Goal: Contribute content

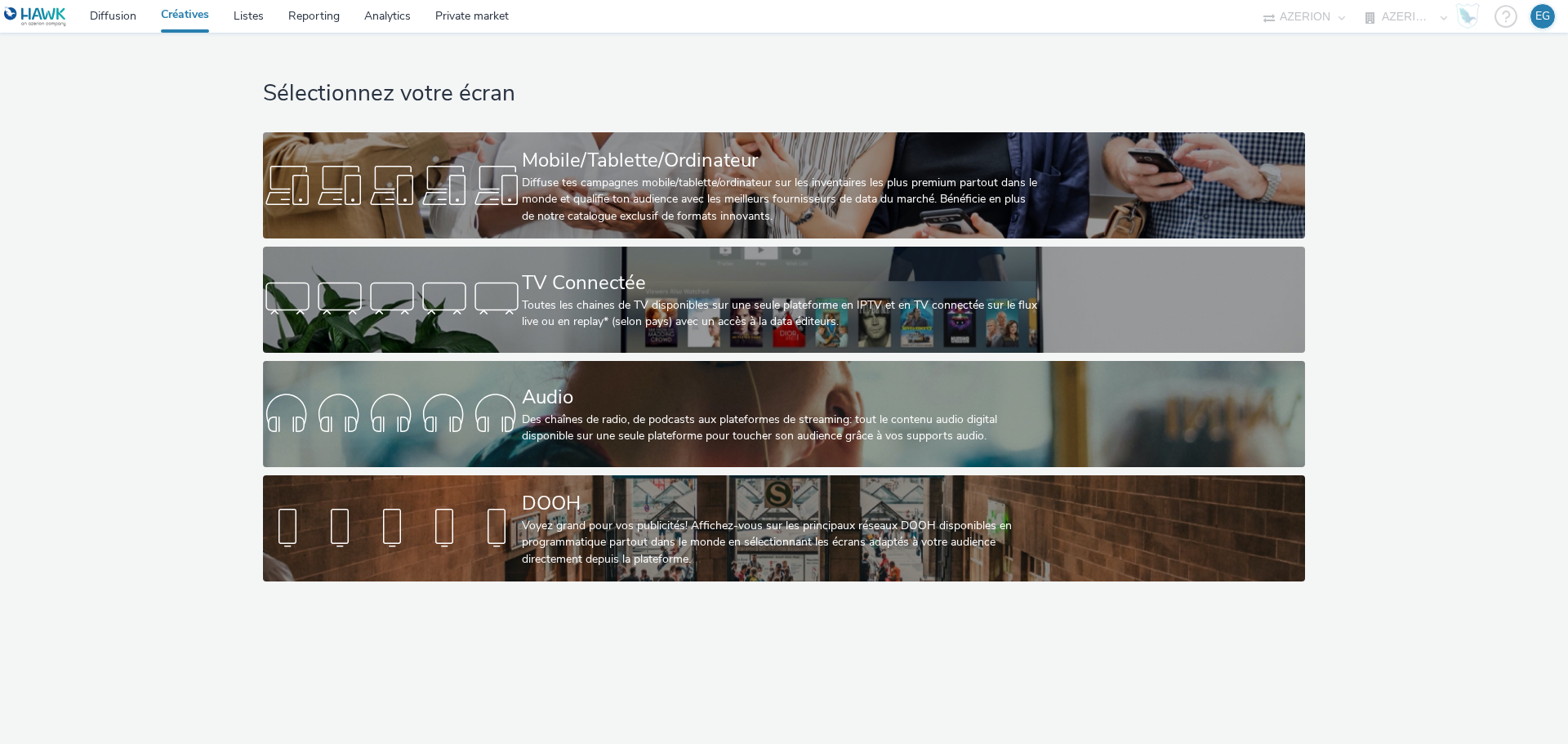
select select "79162ed7-0017-4339-93b0-3399b708648f"
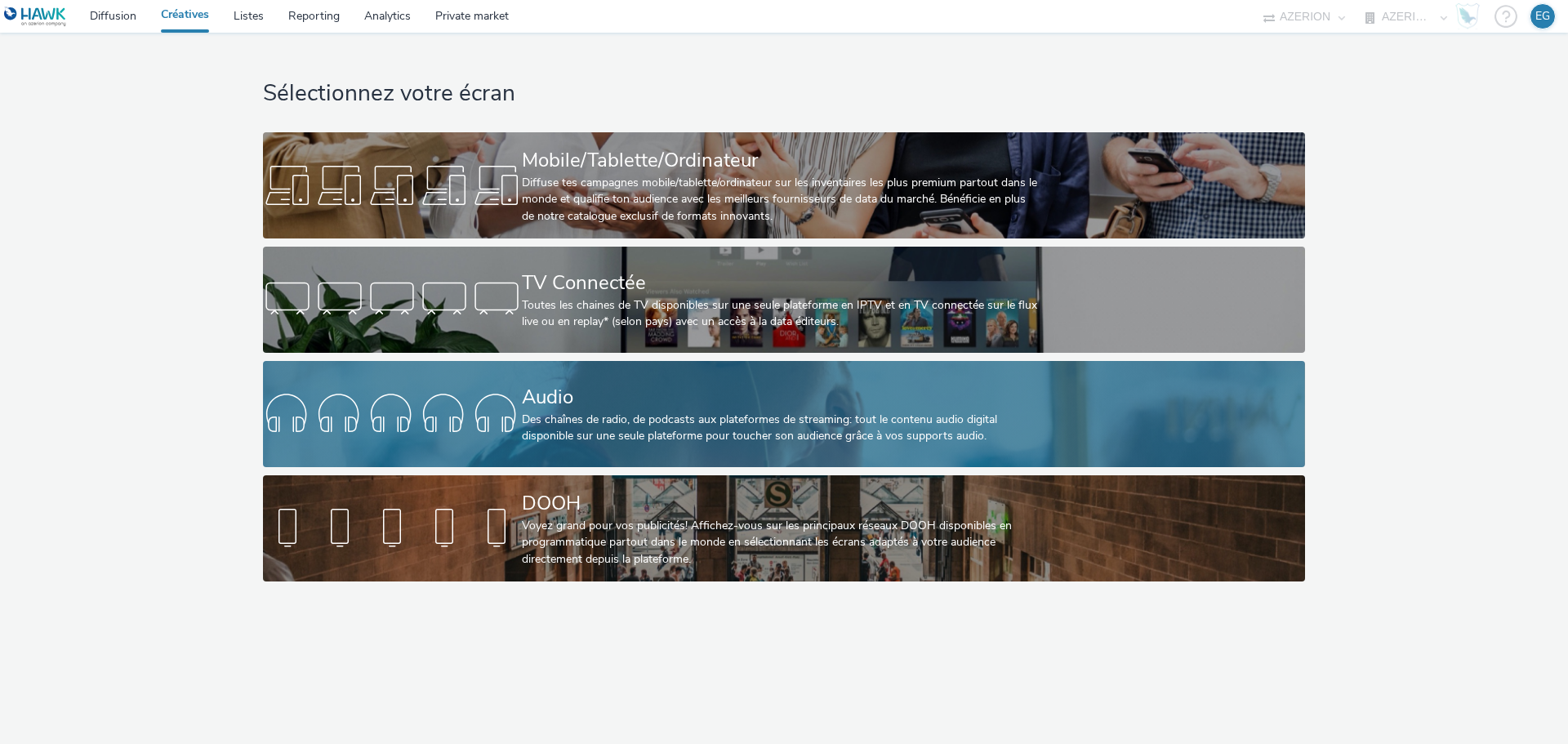
click at [603, 383] on div "Audio" at bounding box center [781, 397] width 518 height 28
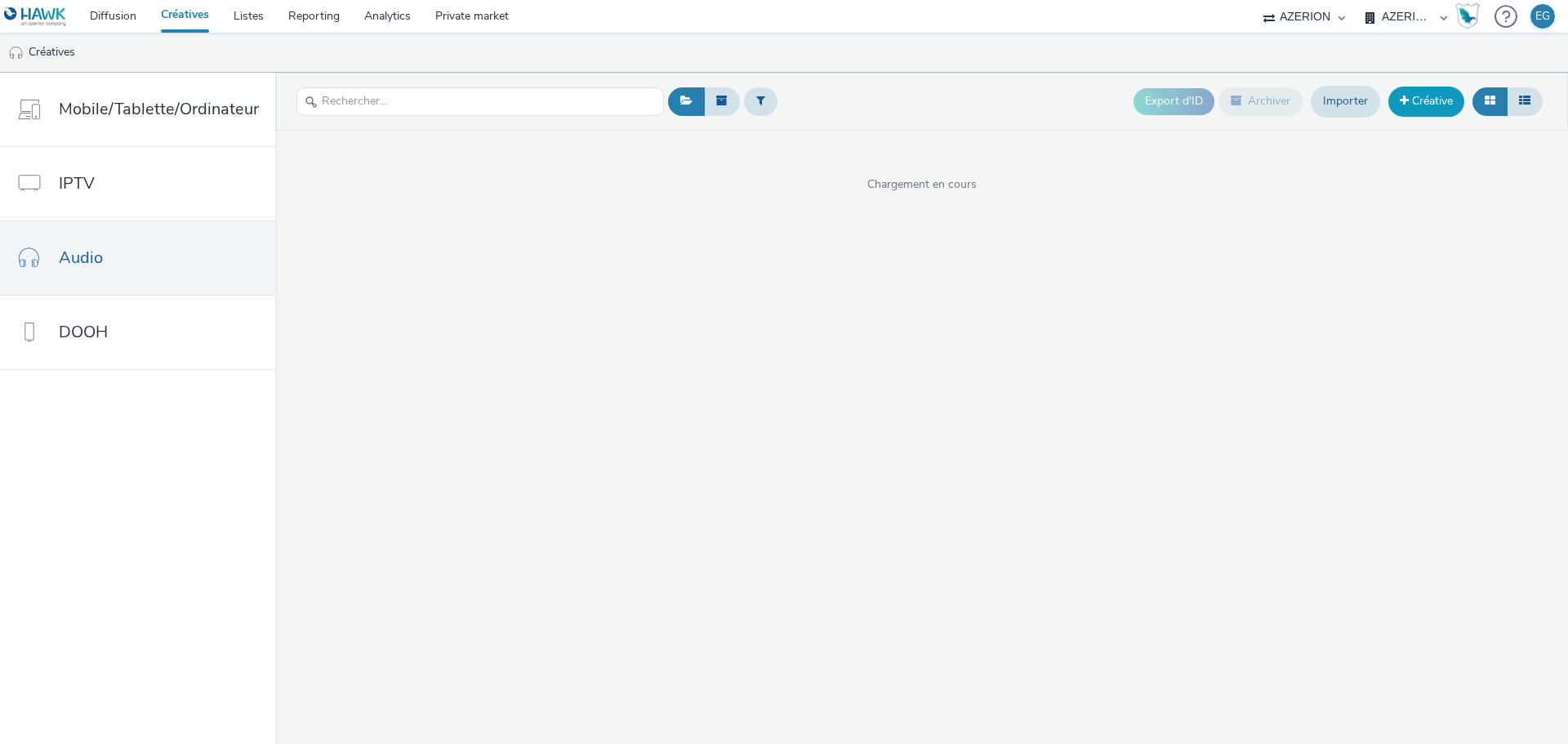
click at [1413, 98] on link "Créative" at bounding box center [1425, 101] width 76 height 29
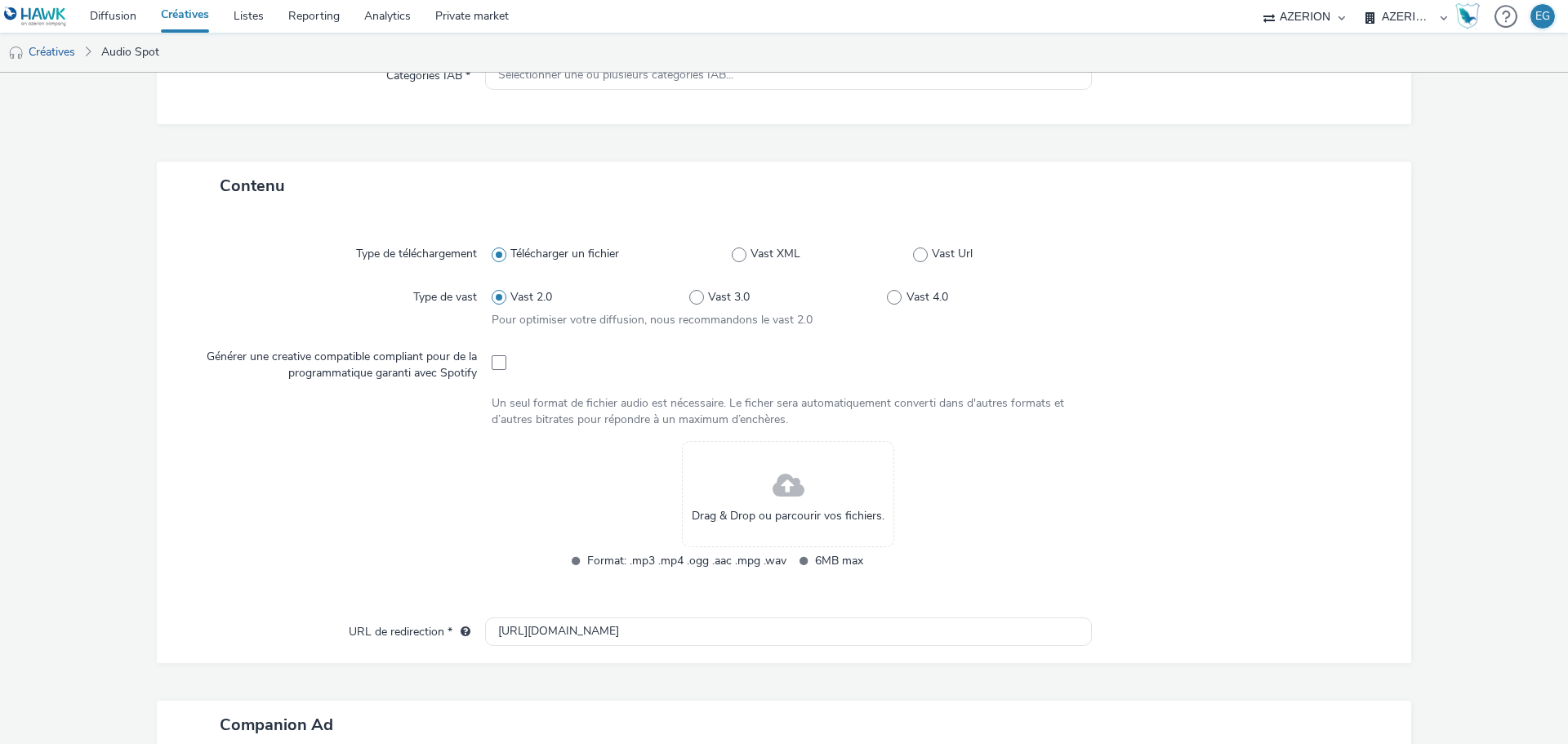
scroll to position [409, 0]
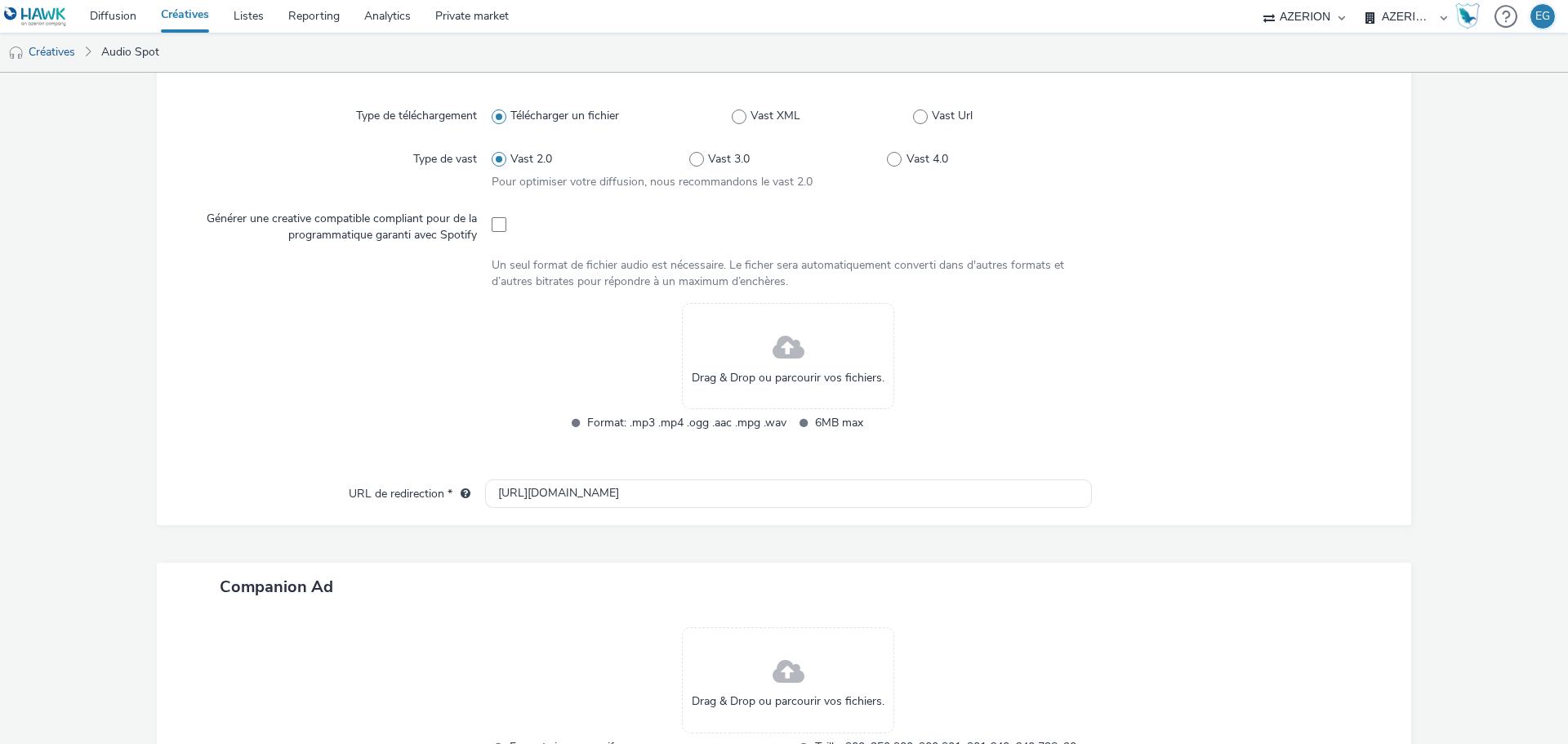
click at [763, 358] on div "Drag & Drop ou parcourir vos fichiers." at bounding box center [787, 355] width 213 height 106
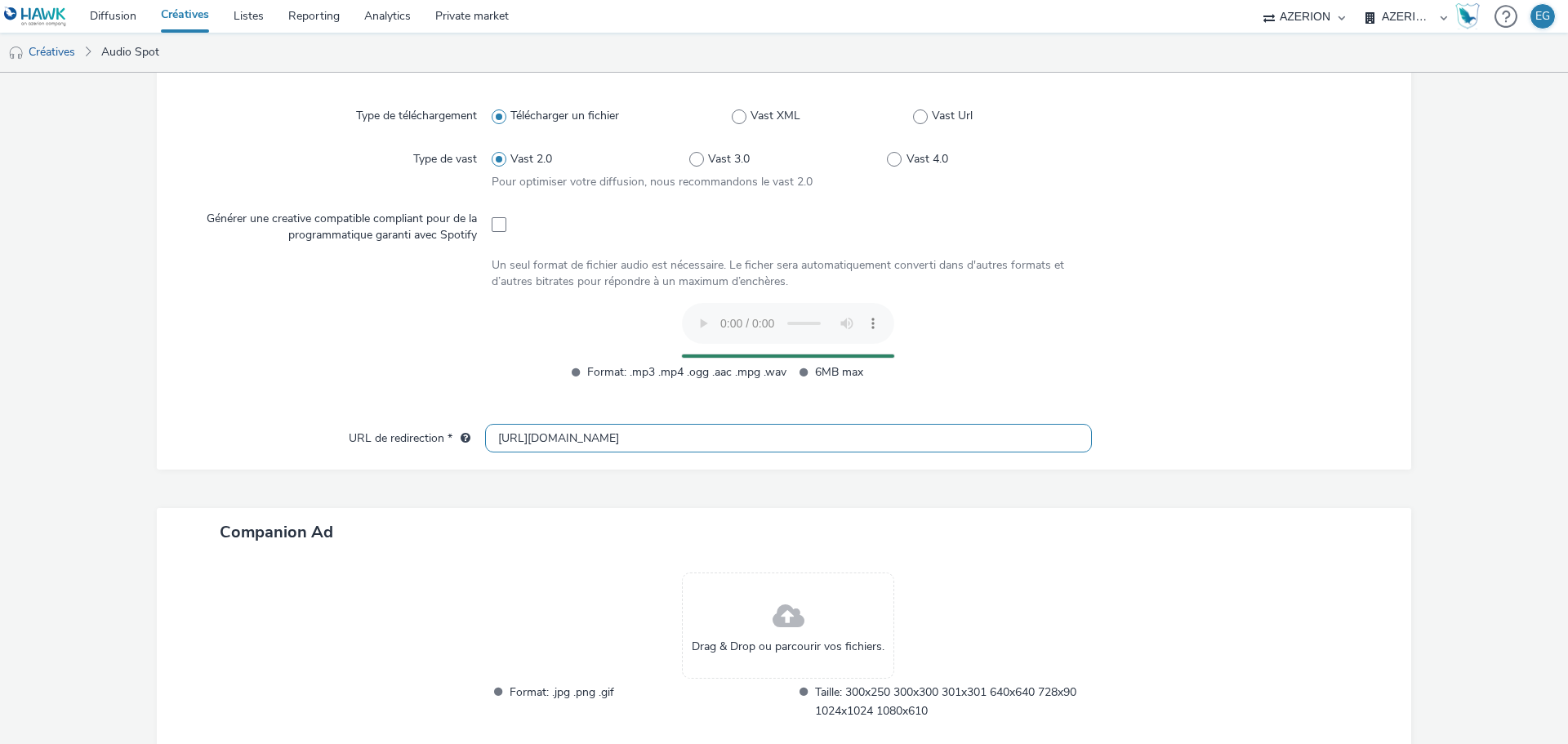
click at [609, 447] on input "https://tabmo.io" at bounding box center [788, 438] width 606 height 28
drag, startPoint x: 528, startPoint y: 437, endPoint x: 857, endPoint y: 460, distance: 329.8
click at [784, 460] on div "Type de téléchargement Télécharger un fichier Vast XML Vast Url Type de vast Va…" at bounding box center [784, 270] width 1254 height 398
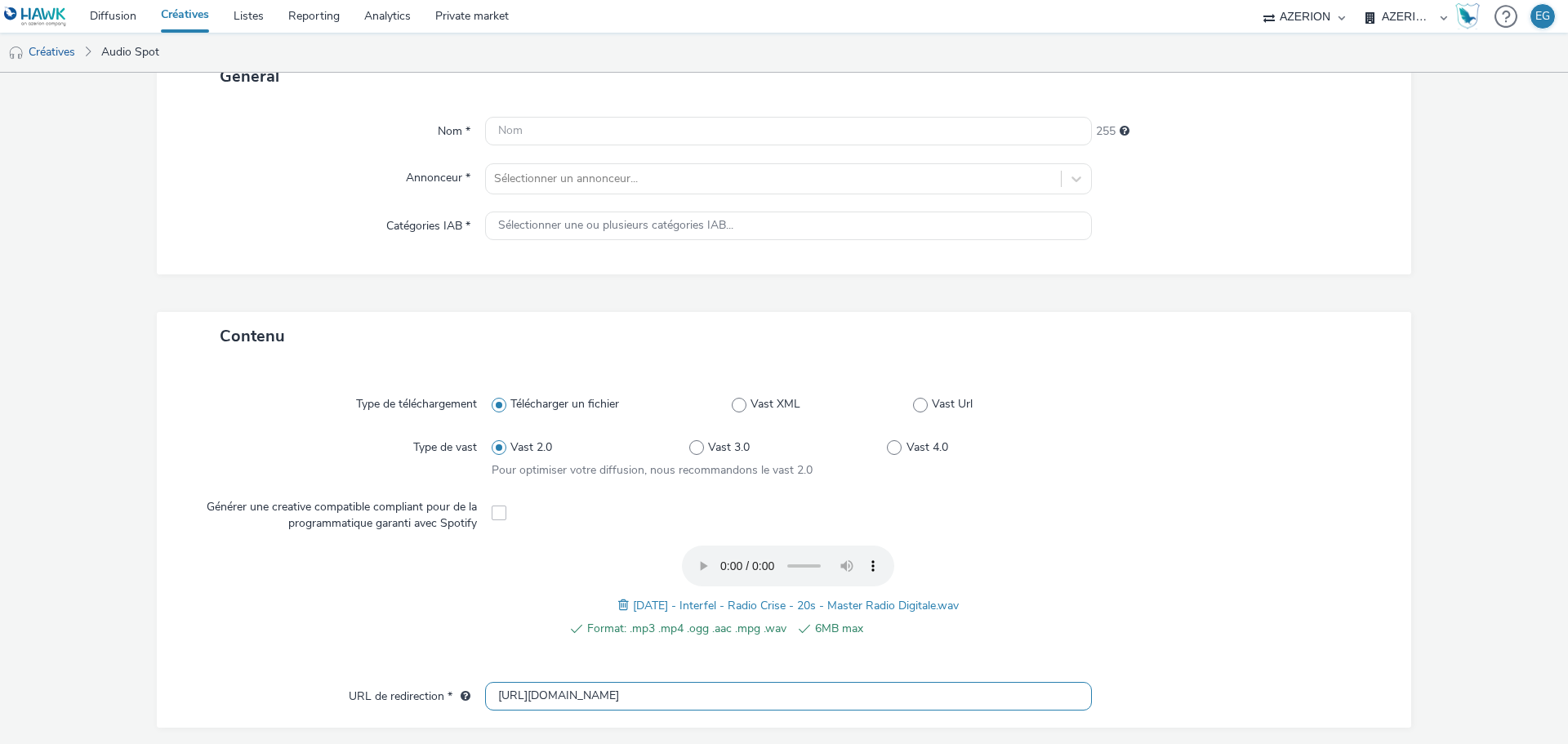
scroll to position [0, 0]
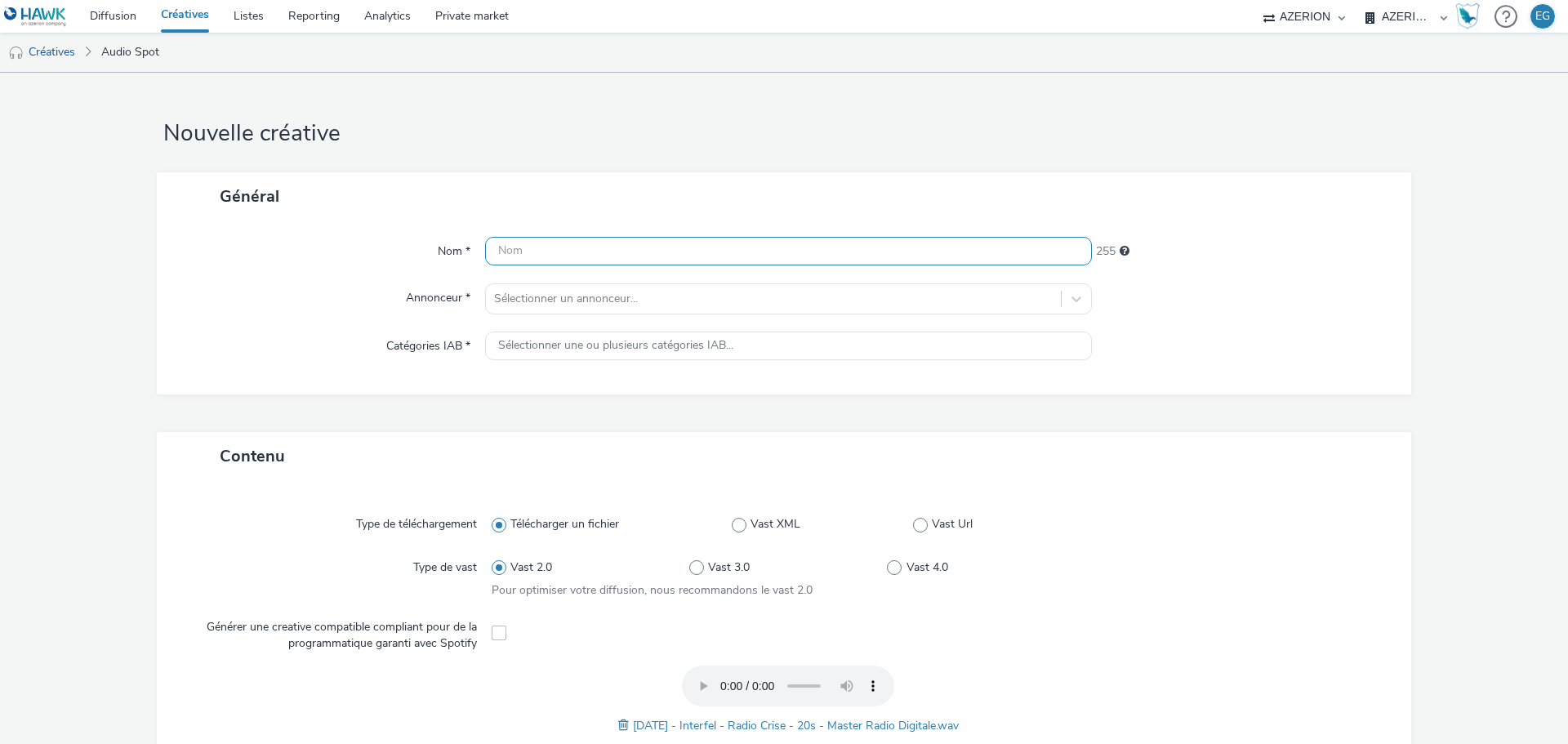
type input "https://interfel.com"
click at [591, 255] on input "text" at bounding box center [788, 251] width 606 height 28
type input "Interfel audio crise"
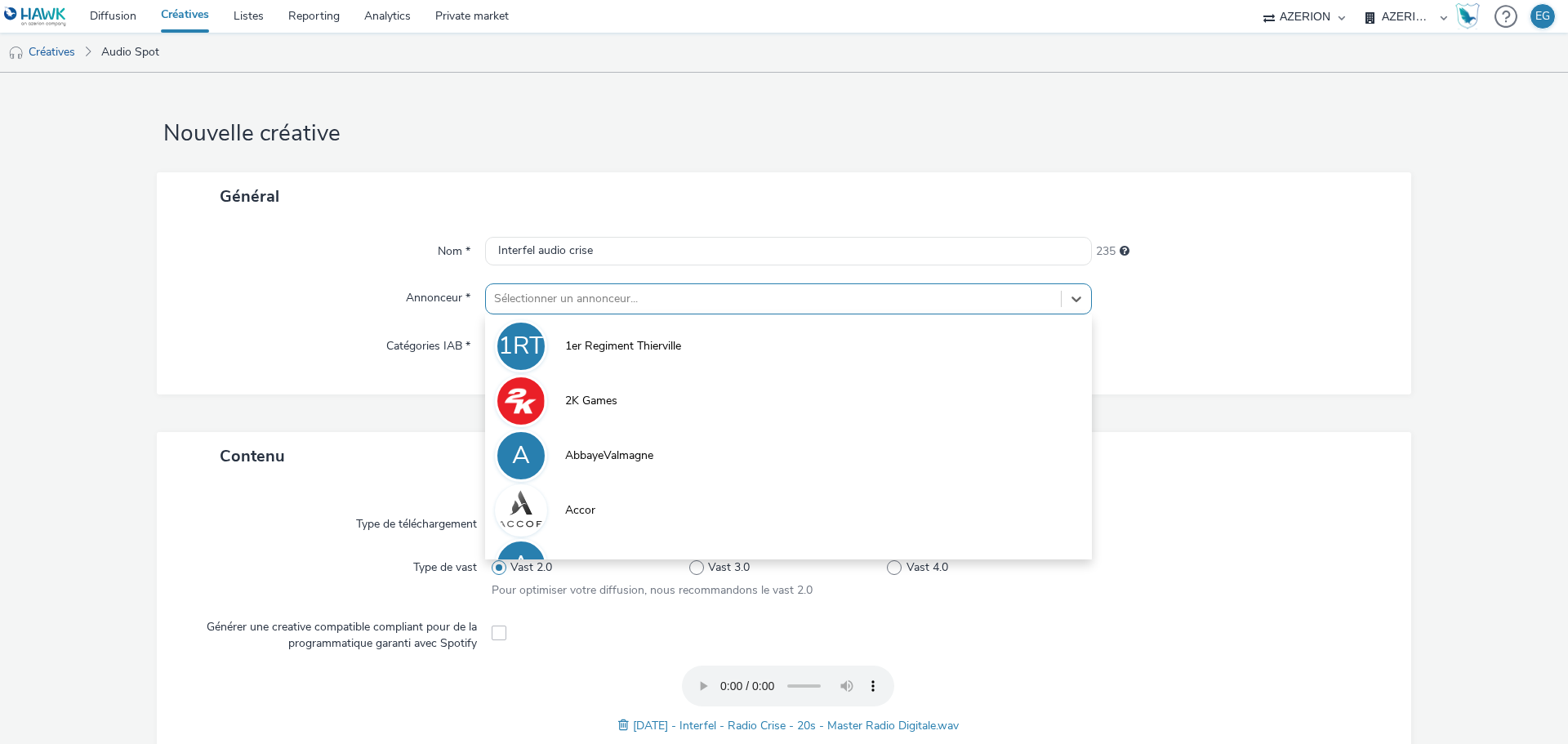
click at [560, 304] on div at bounding box center [773, 299] width 559 height 19
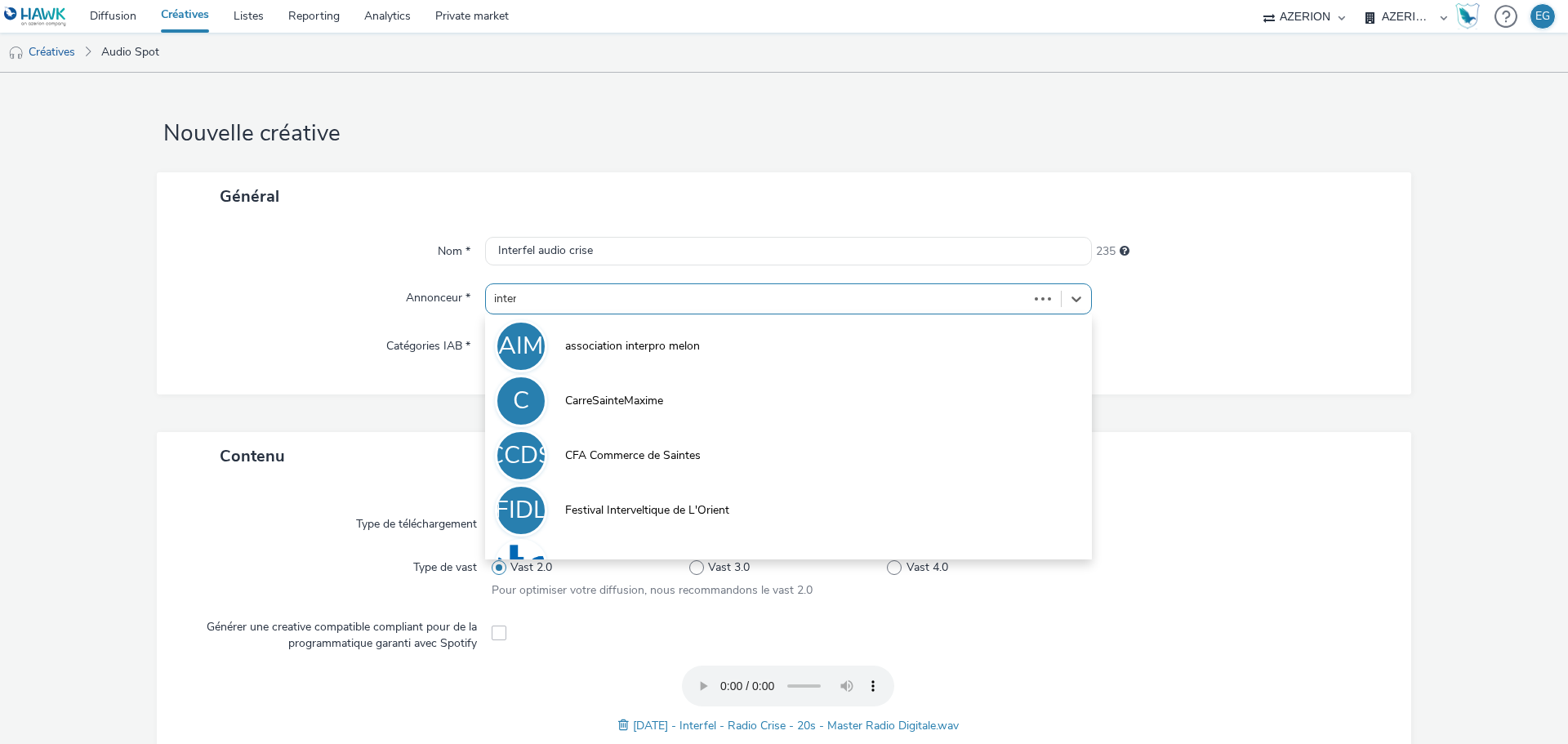
type input "interf"
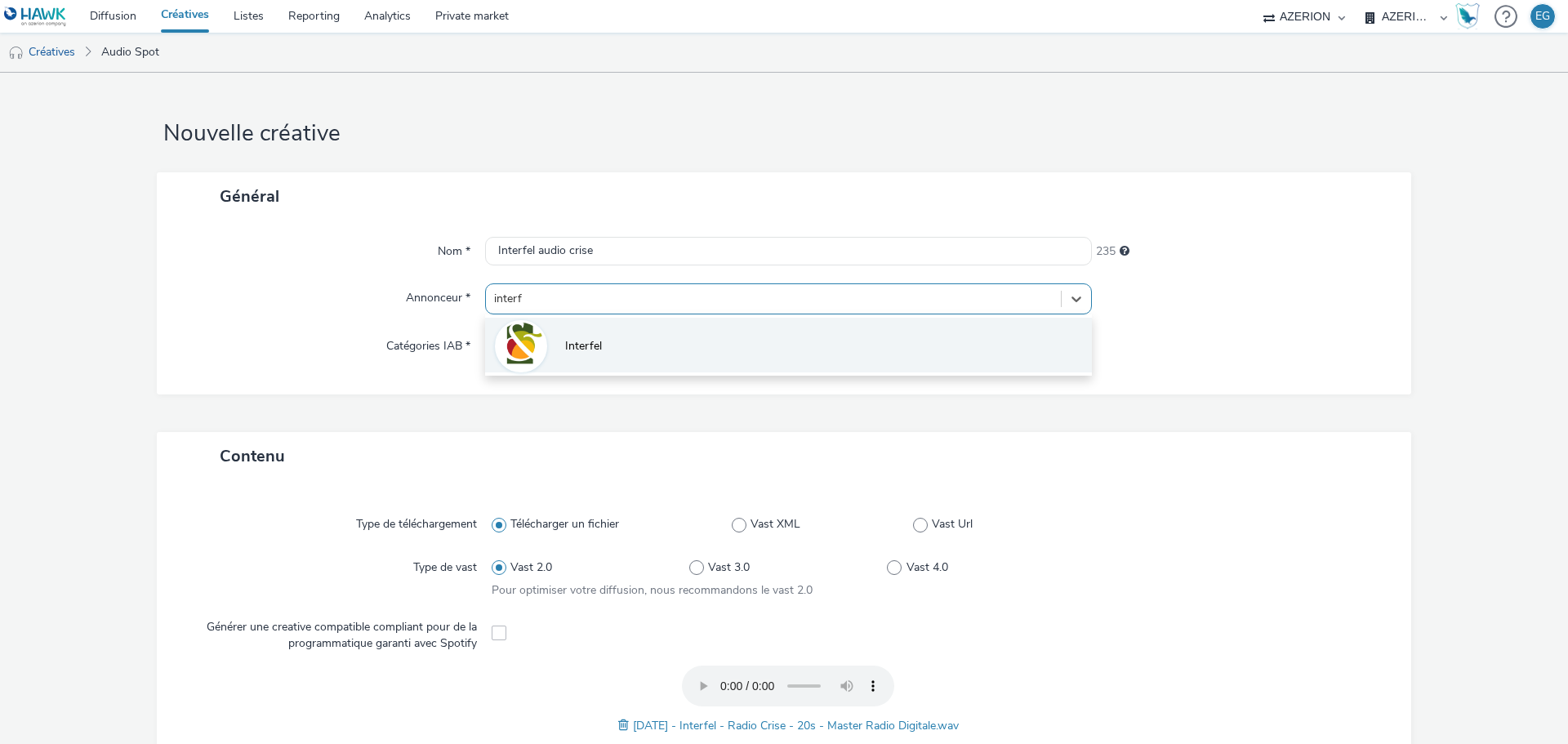
click at [606, 360] on li "Interfel" at bounding box center [788, 345] width 606 height 55
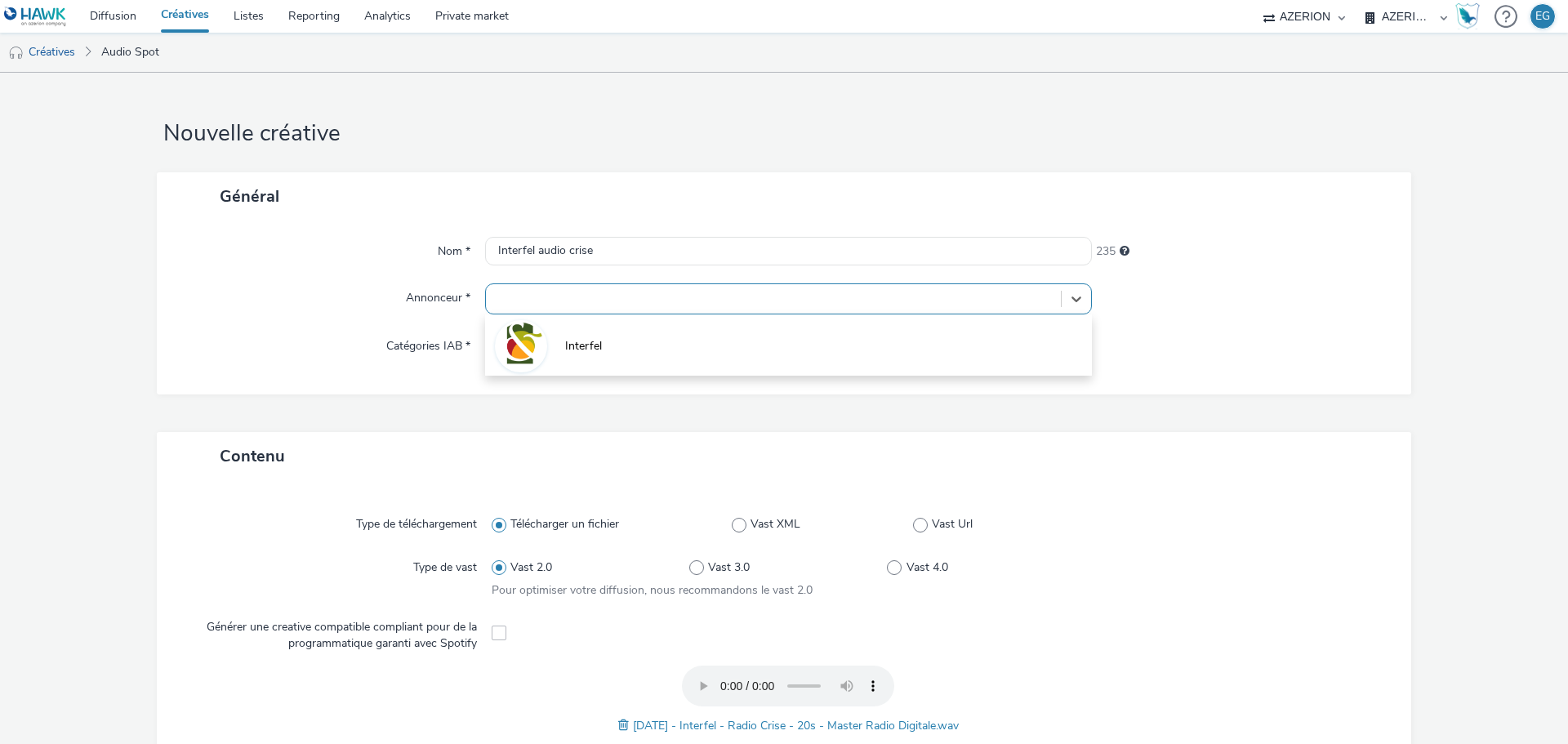
type input "http://interfel.com"
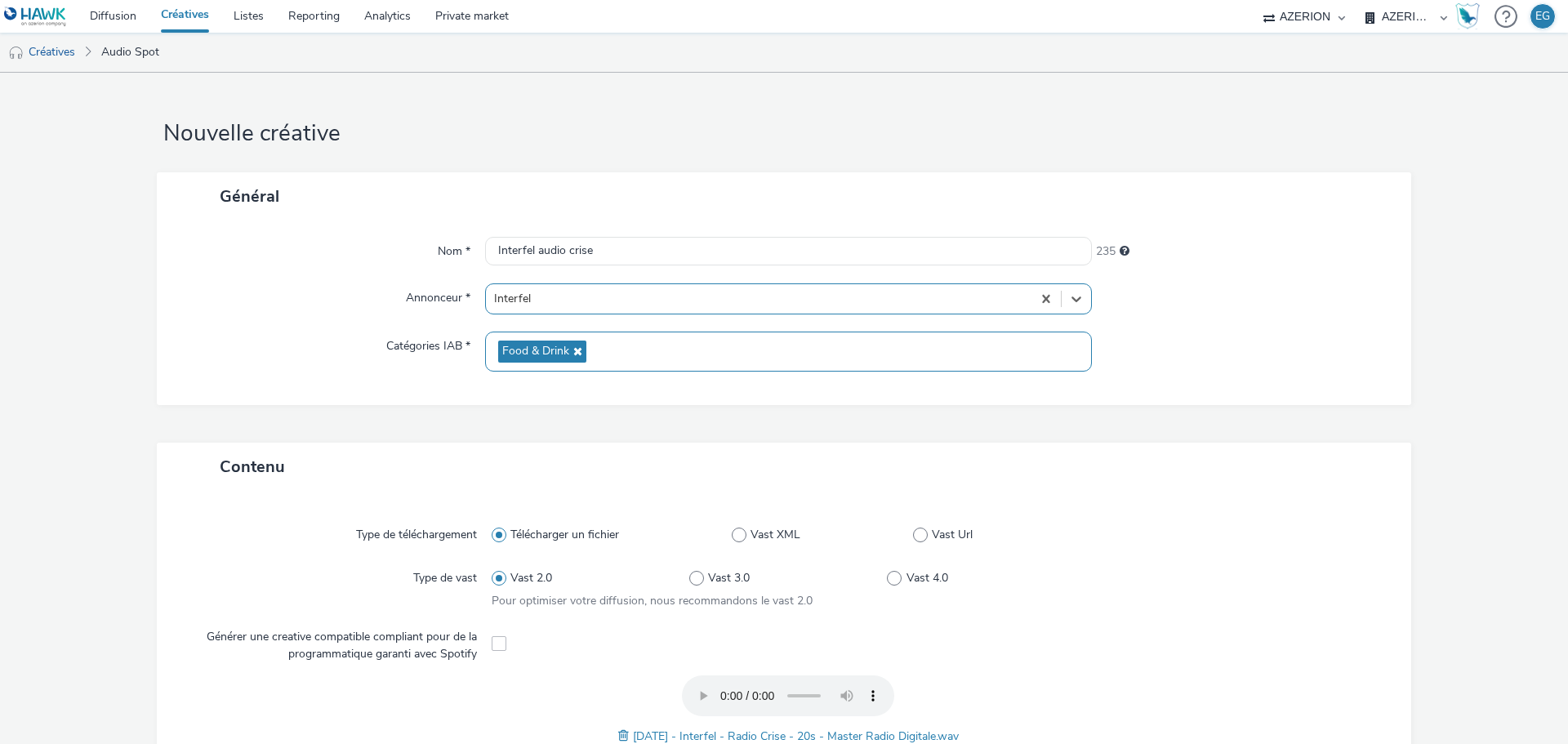
click at [575, 359] on span "Food & Drink" at bounding box center [542, 351] width 88 height 22
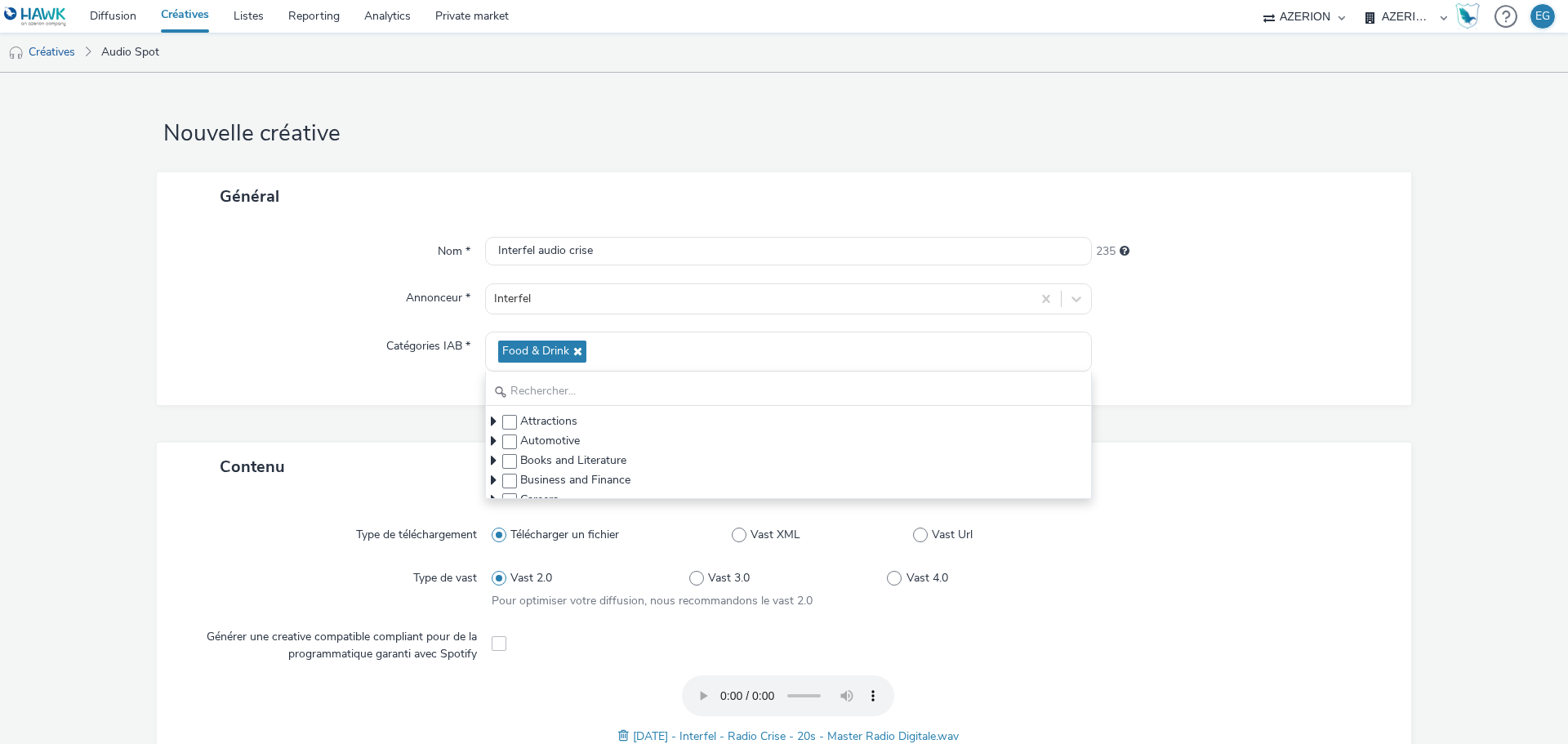
click at [341, 336] on div "Catégories IAB *" at bounding box center [329, 351] width 312 height 40
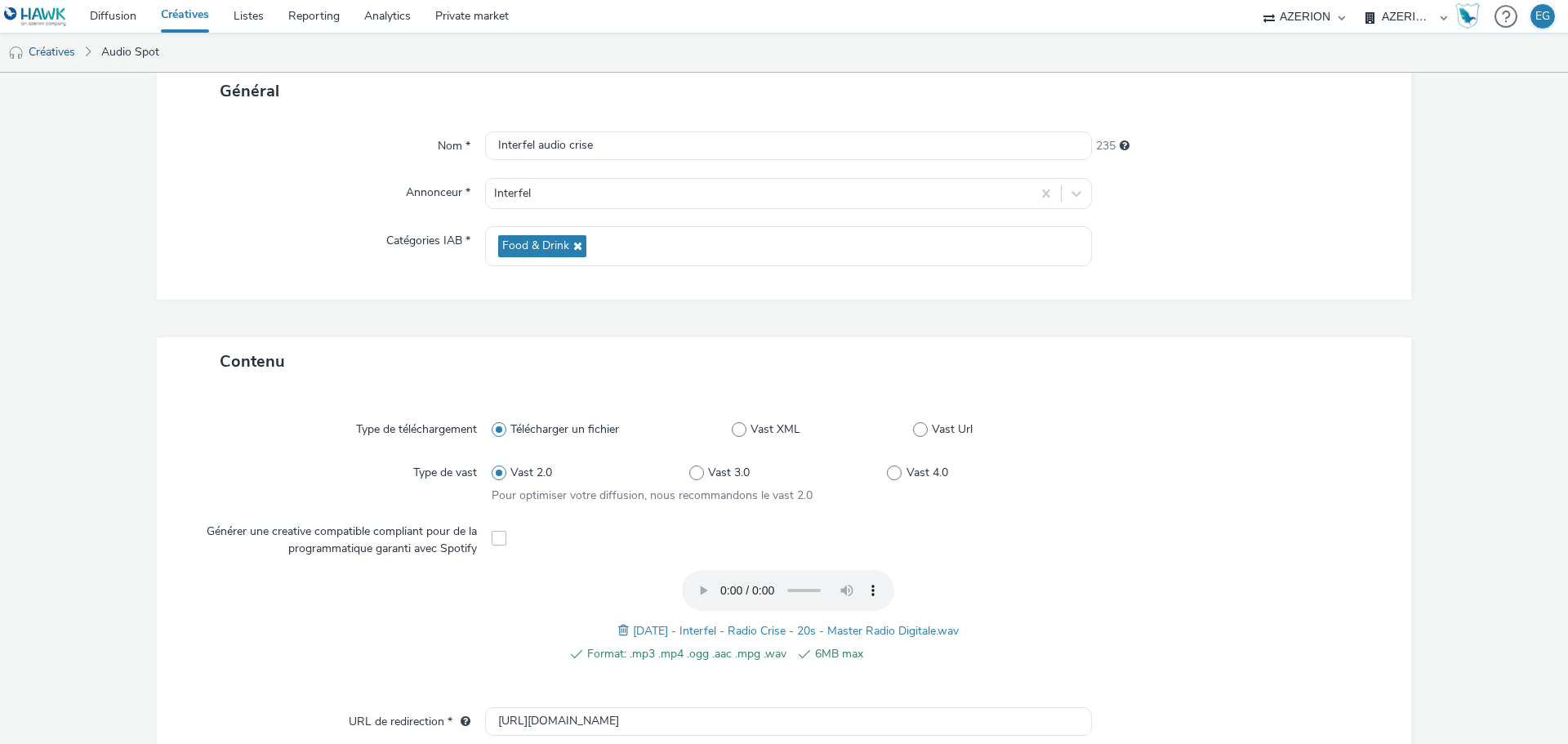
scroll to position [481, 0]
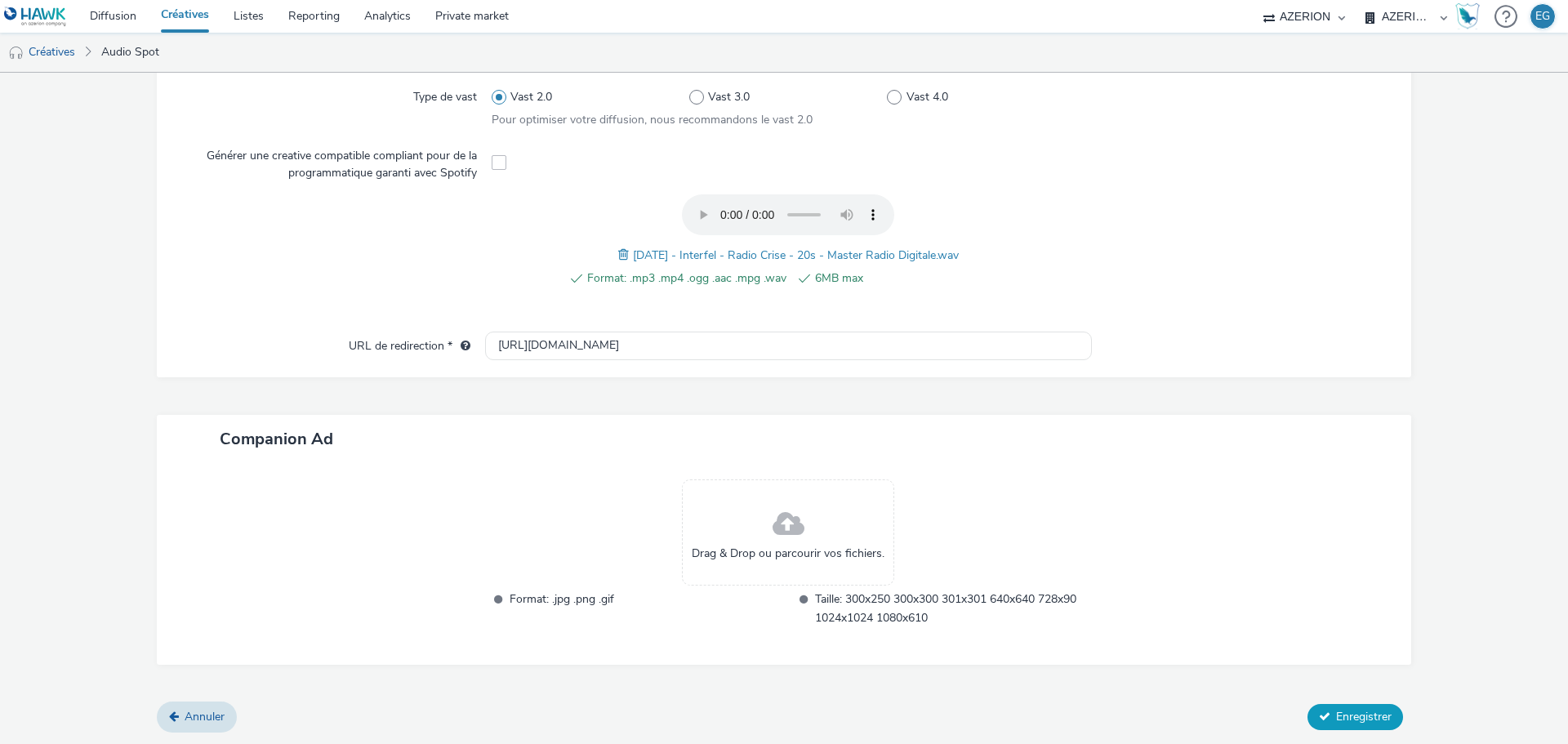
click at [1350, 720] on span "Enregistrer" at bounding box center [1364, 716] width 56 height 16
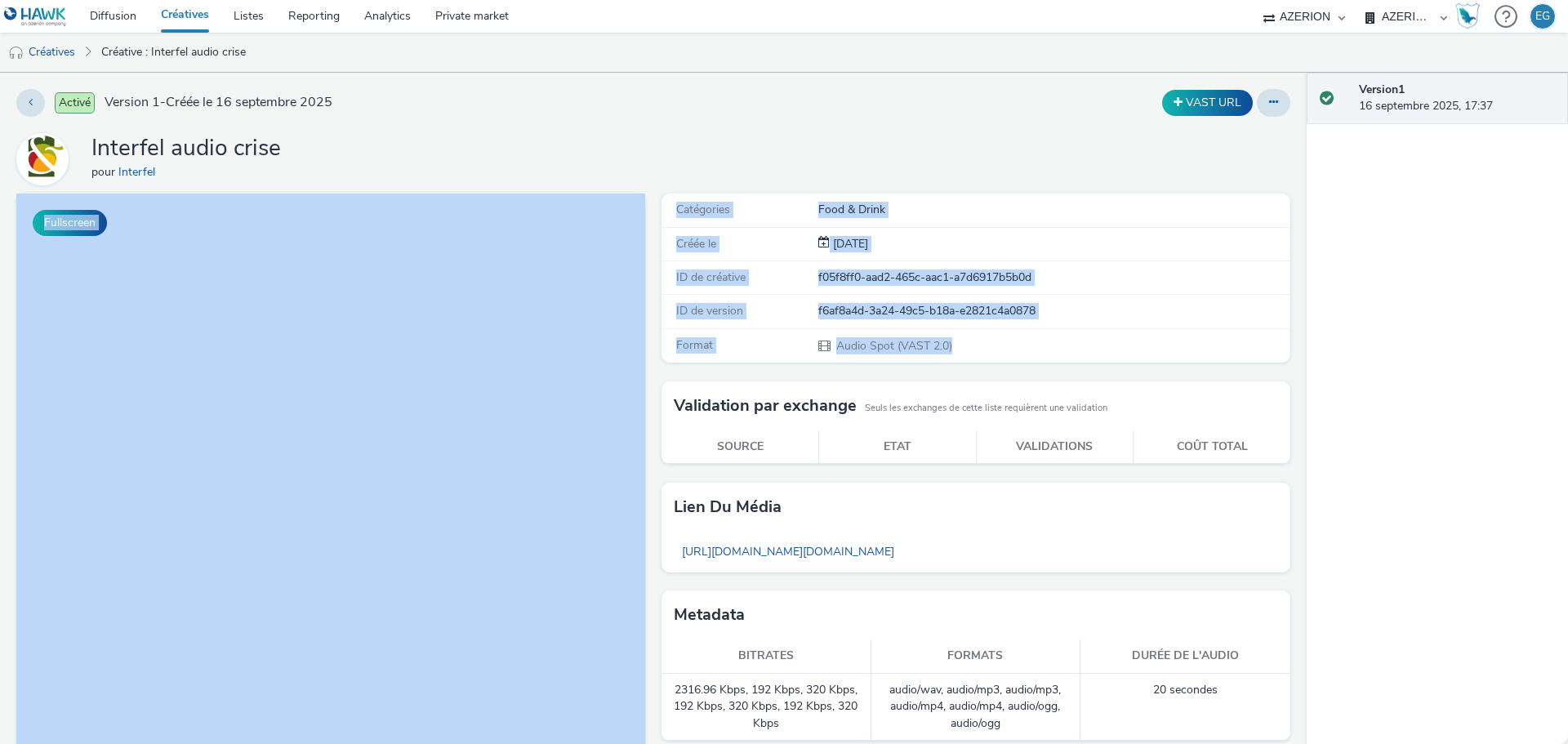
drag, startPoint x: 985, startPoint y: 352, endPoint x: 794, endPoint y: 167, distance: 265.9
click at [798, 183] on div "Activé Version 1 - Créée le 16 septembre 2025 VAST URL Interfel audio crise pou…" at bounding box center [653, 408] width 1306 height 671
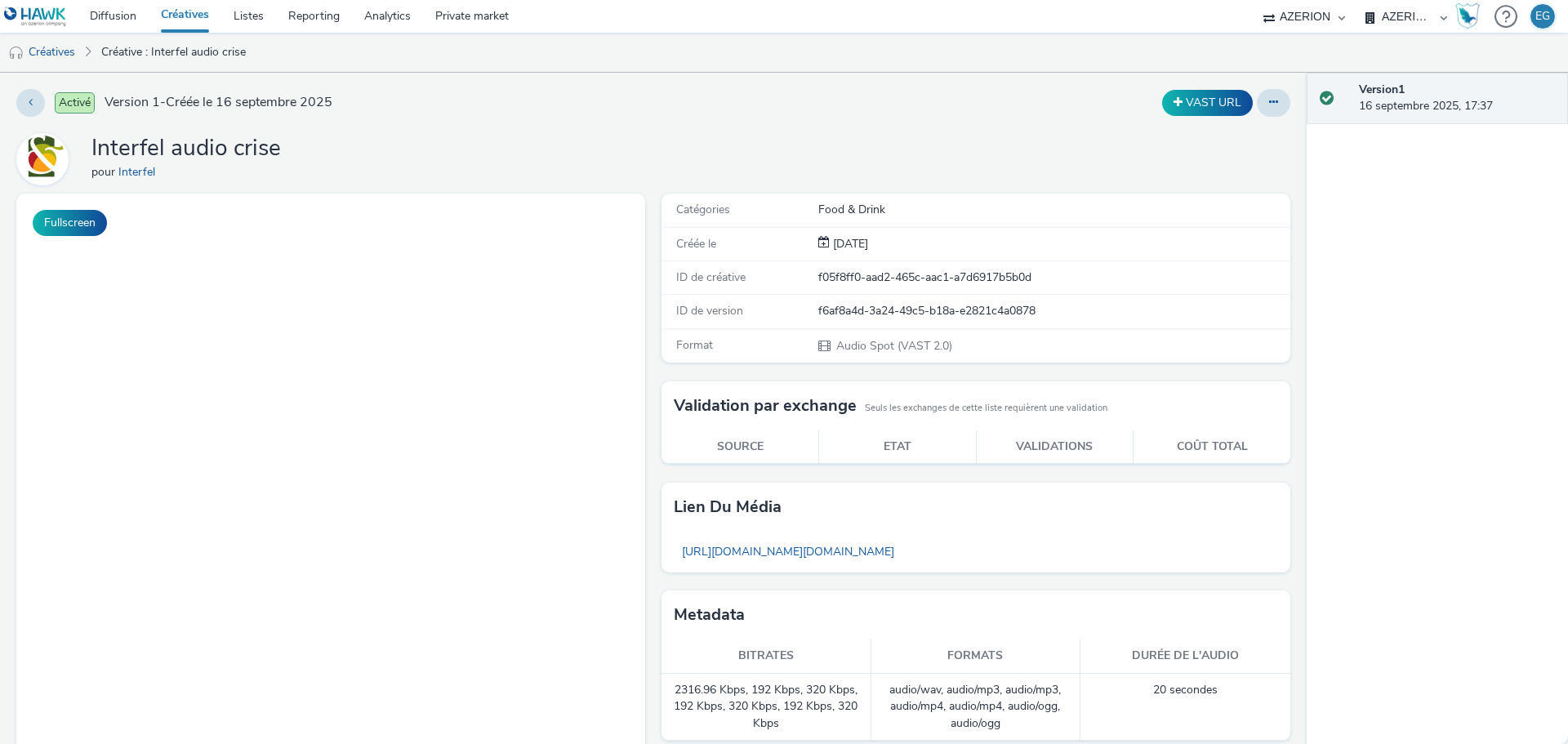
click at [798, 143] on div "Interfel audio crise pour Interfel" at bounding box center [653, 159] width 1274 height 53
select select "79162ed7-0017-4339-93b0-3399b708648f"
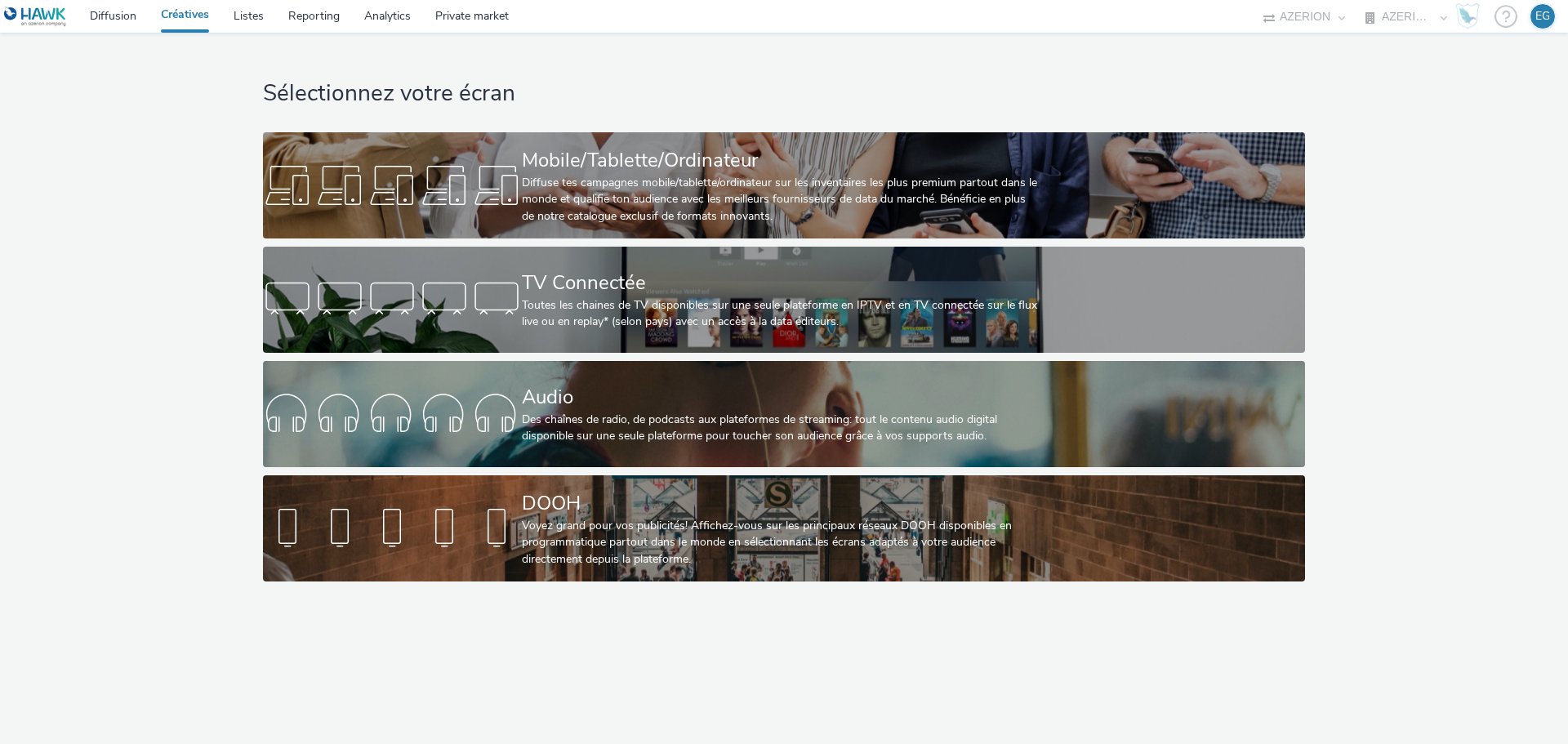
select select "79162ed7-0017-4339-93b0-3399b708648f"
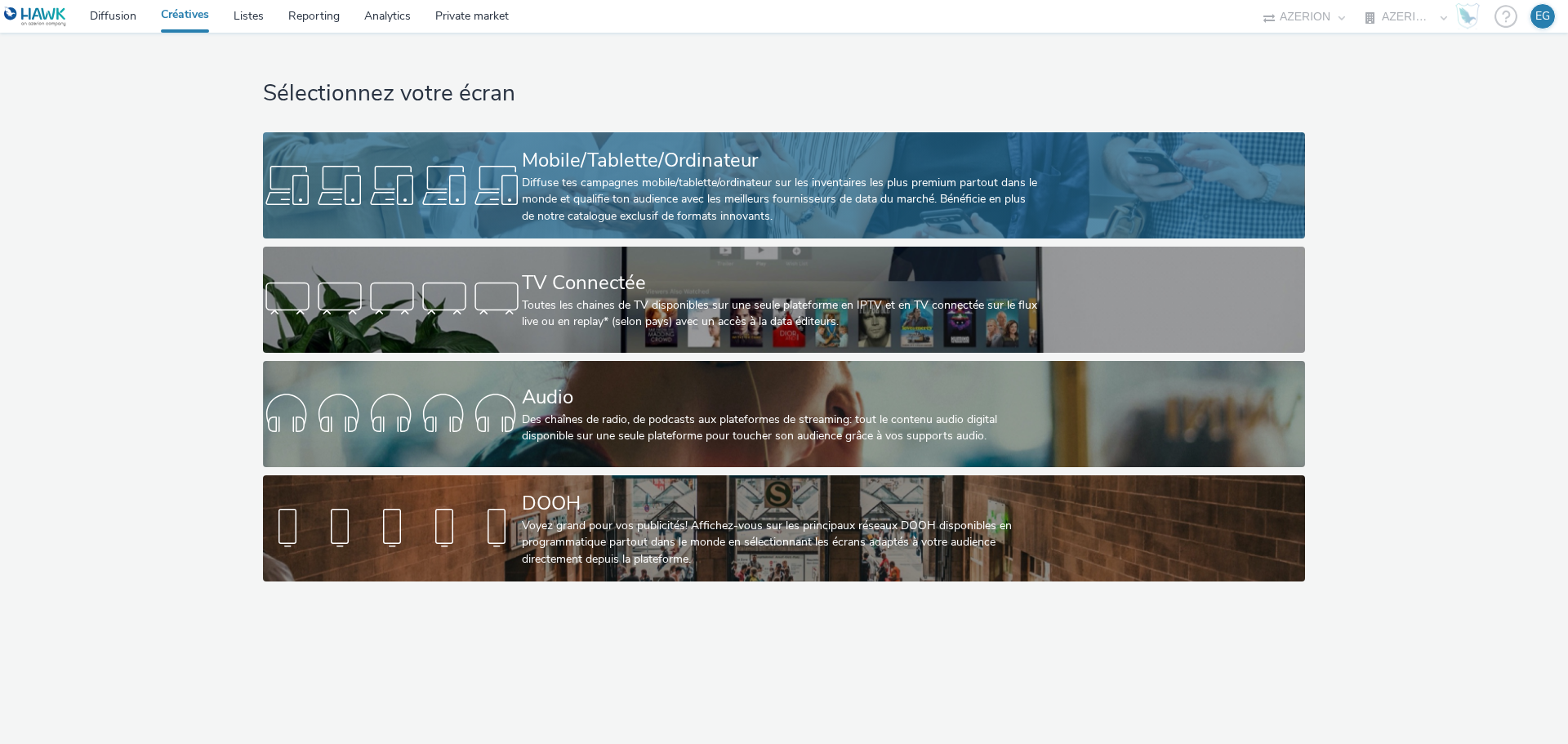
click at [748, 182] on div "Diffuse tes campagnes mobile/tablette/ordinateur sur les inventaires les plus p…" at bounding box center [781, 200] width 518 height 50
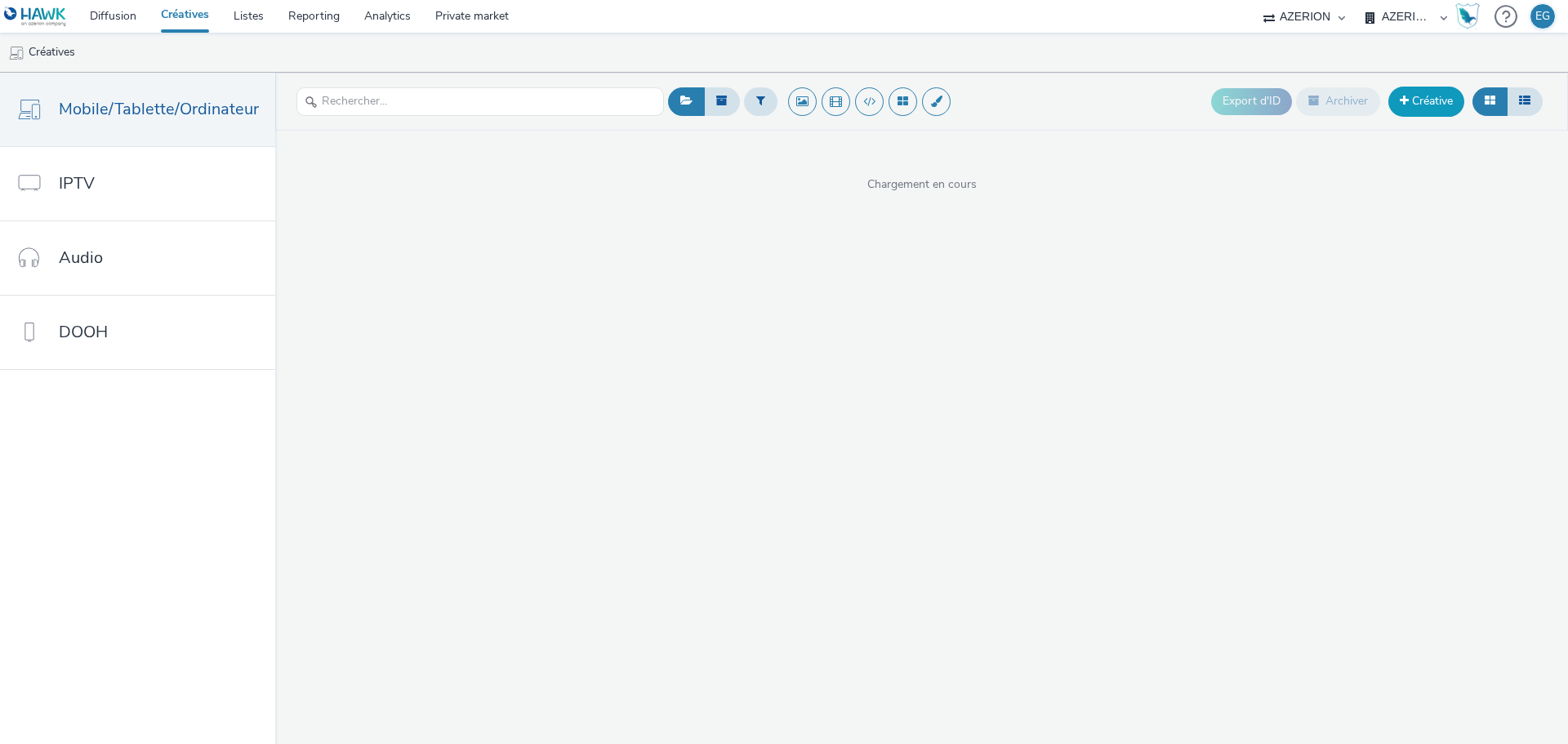
click at [1423, 95] on link "Créative" at bounding box center [1425, 101] width 76 height 29
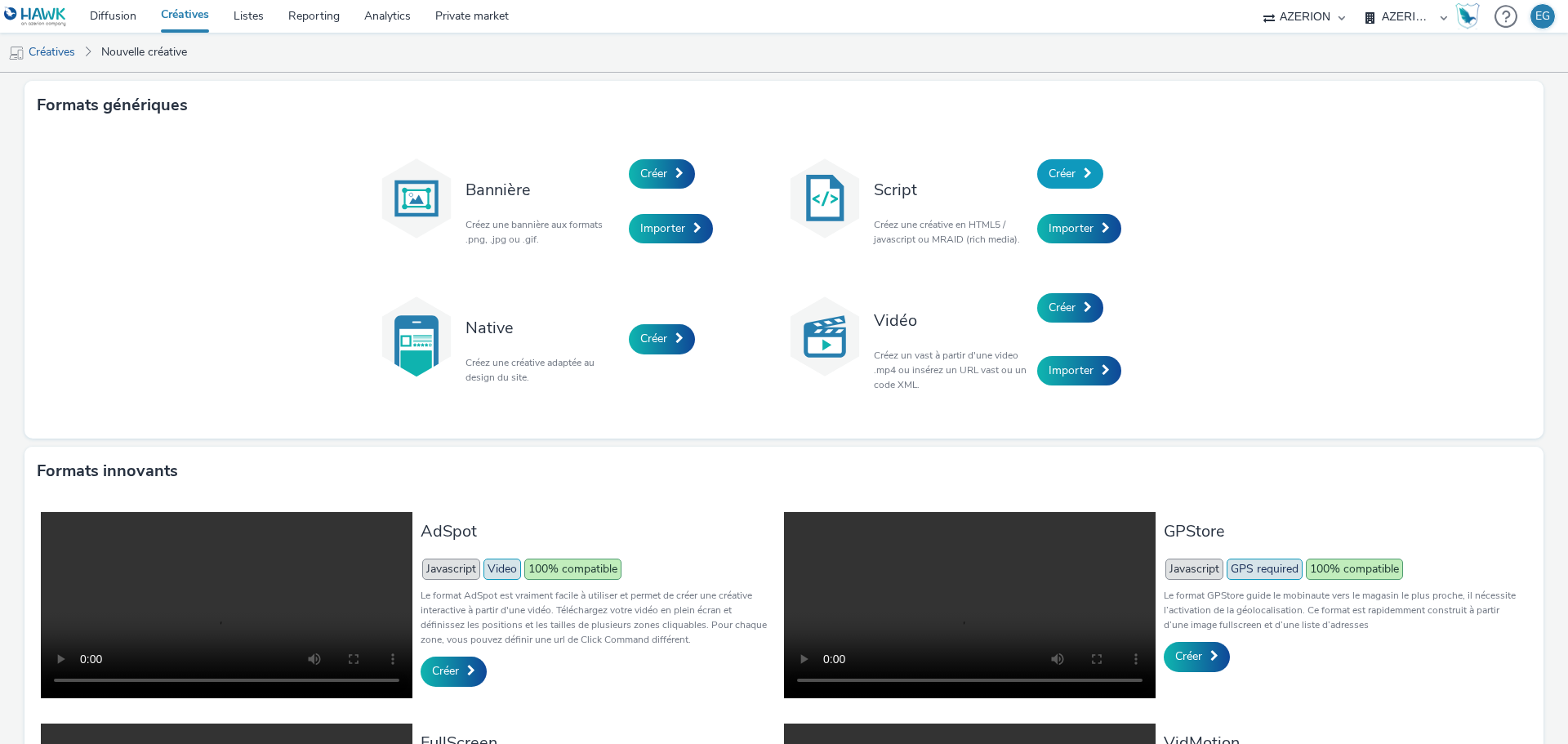
click at [1061, 168] on span "Créer" at bounding box center [1062, 173] width 27 height 16
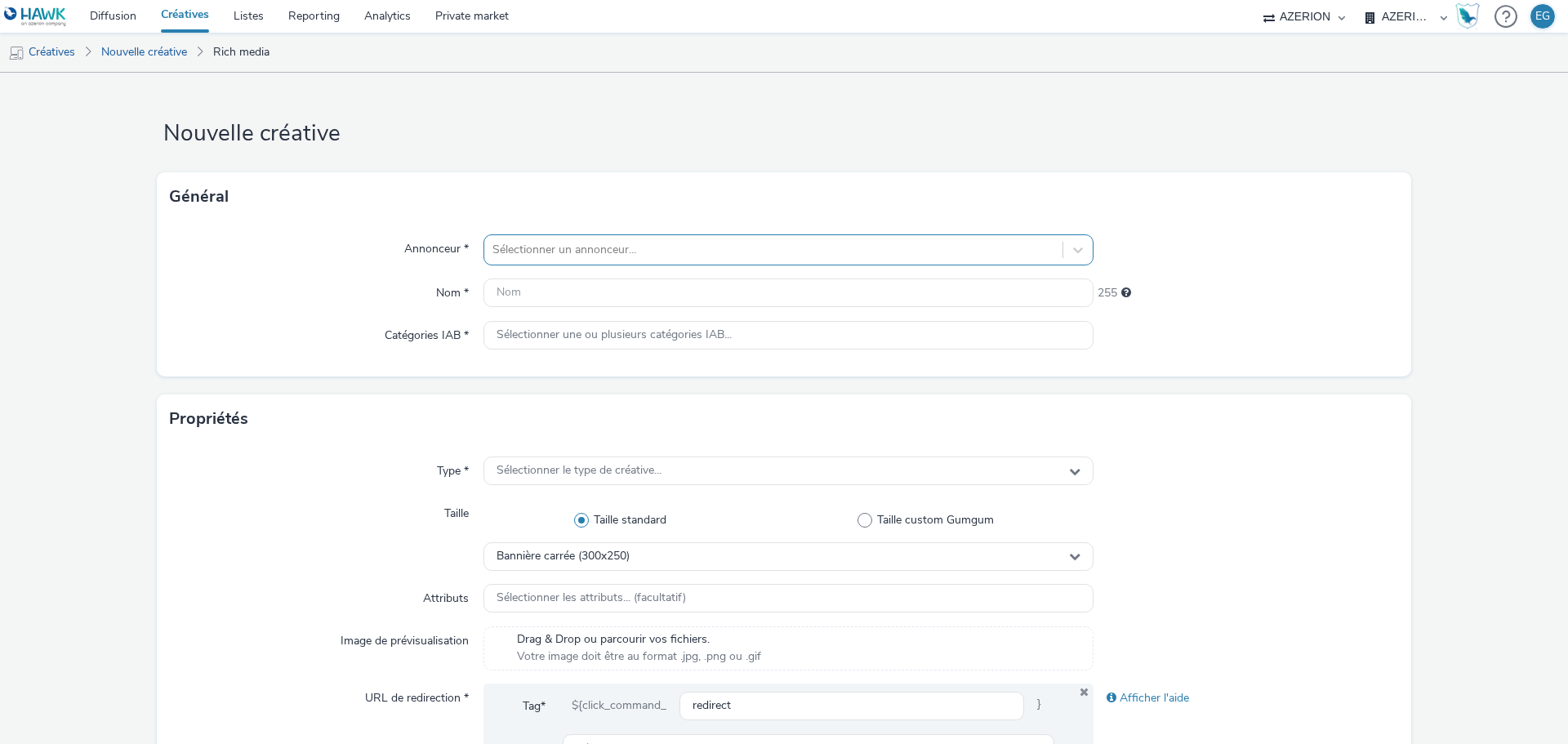
click at [582, 252] on div at bounding box center [773, 249] width 562 height 19
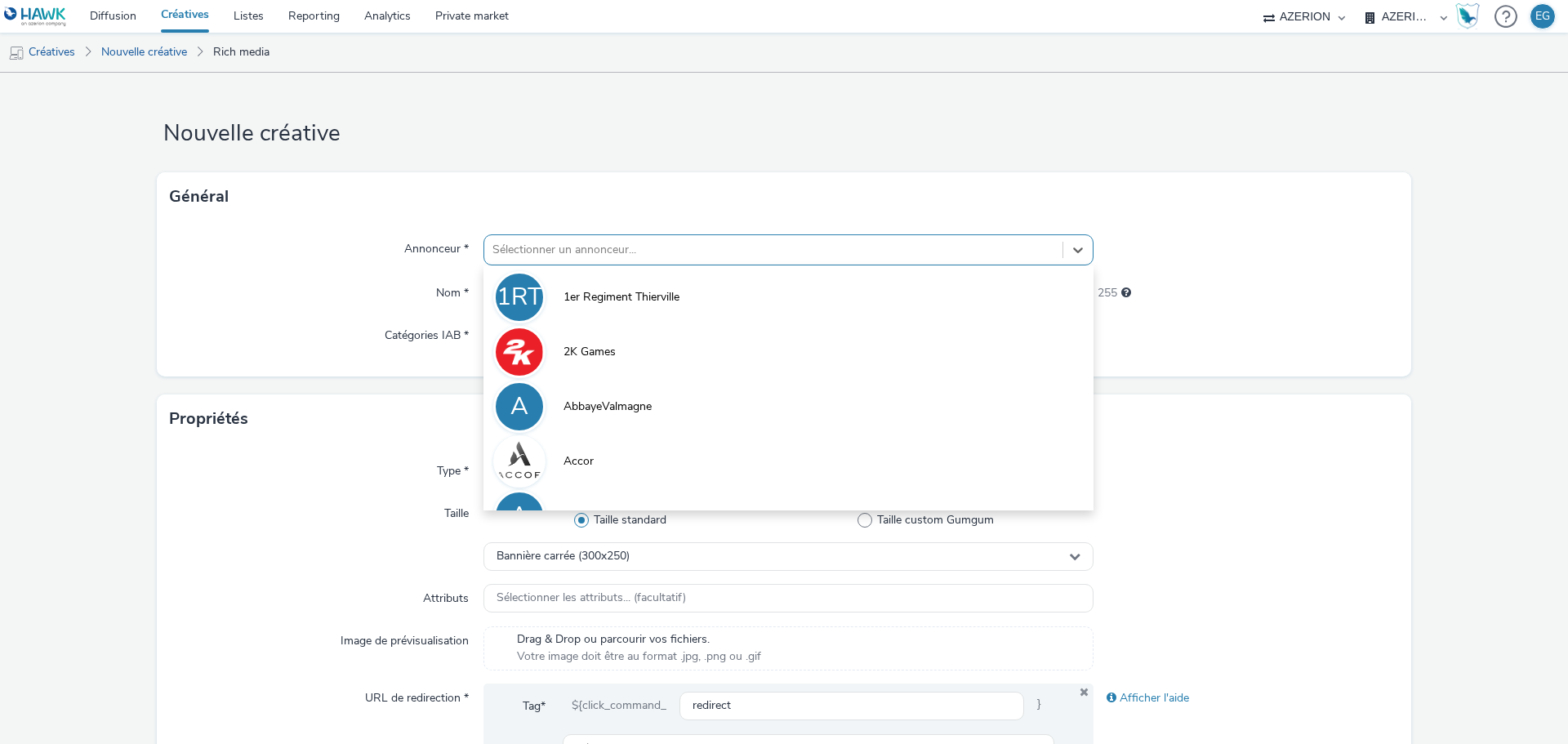
click at [628, 194] on div "Général" at bounding box center [784, 197] width 1254 height 49
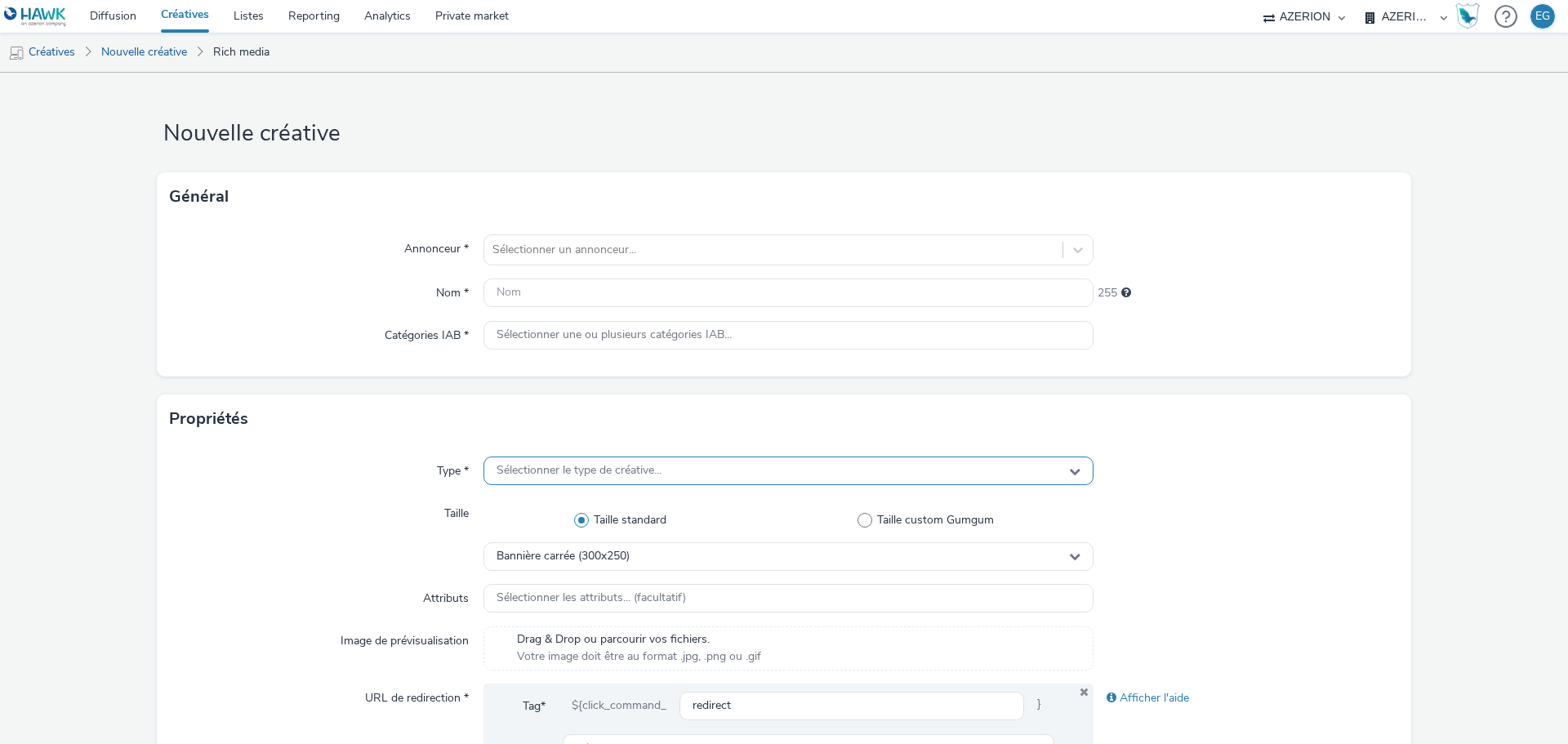
click at [562, 470] on span "Sélectionner le type de créative..." at bounding box center [579, 470] width 165 height 14
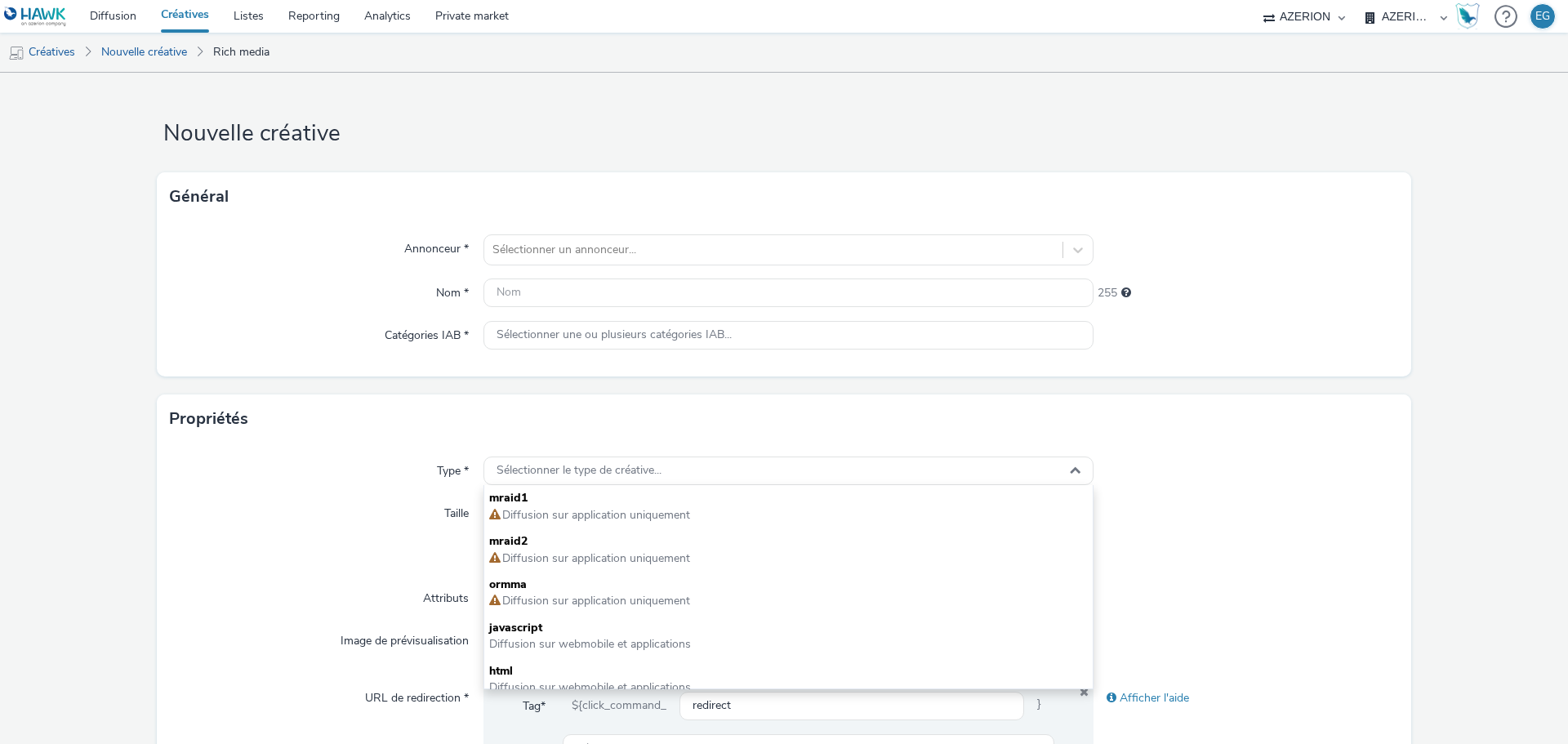
click at [565, 426] on div "Propriétés" at bounding box center [784, 419] width 1254 height 49
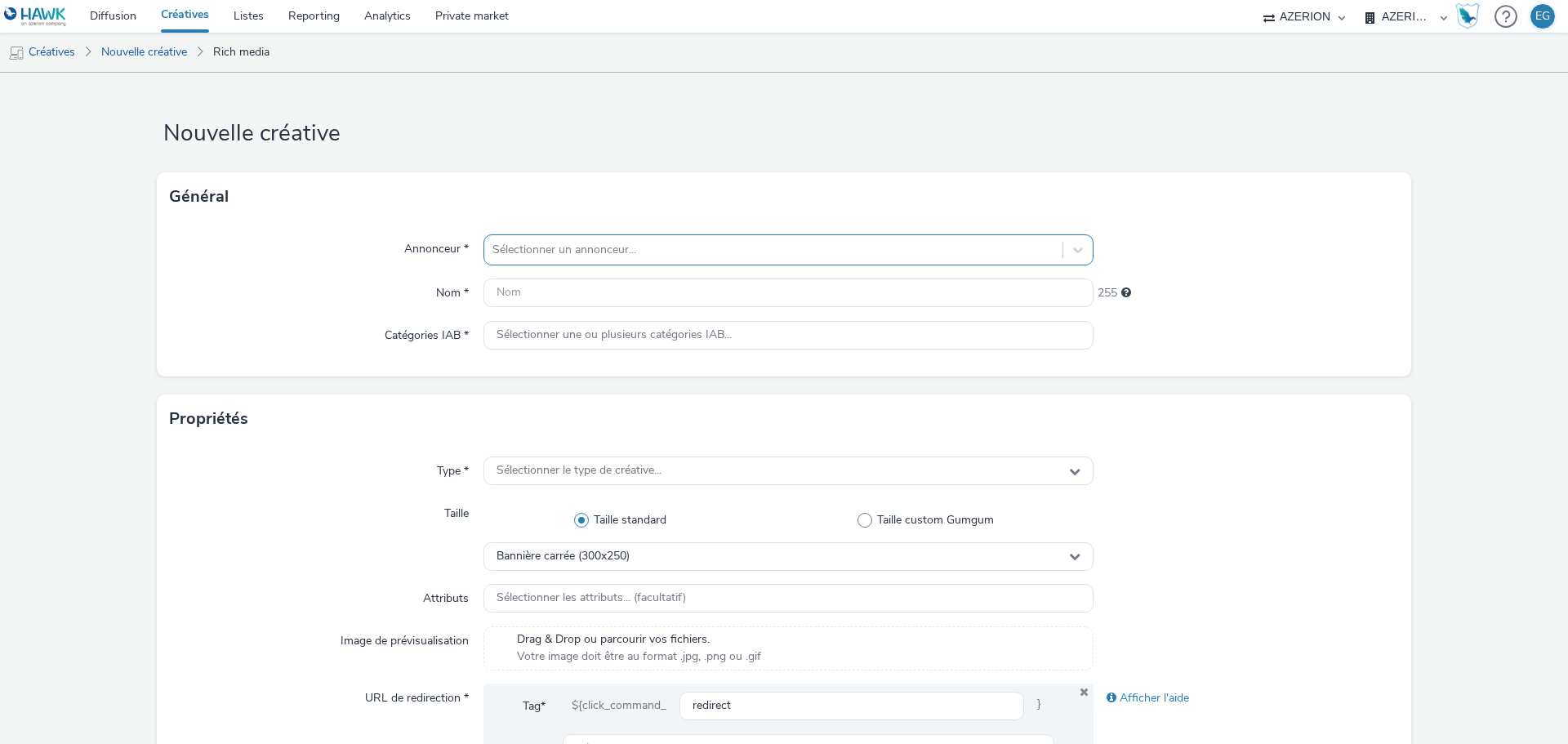
click at [546, 241] on div at bounding box center [773, 249] width 562 height 19
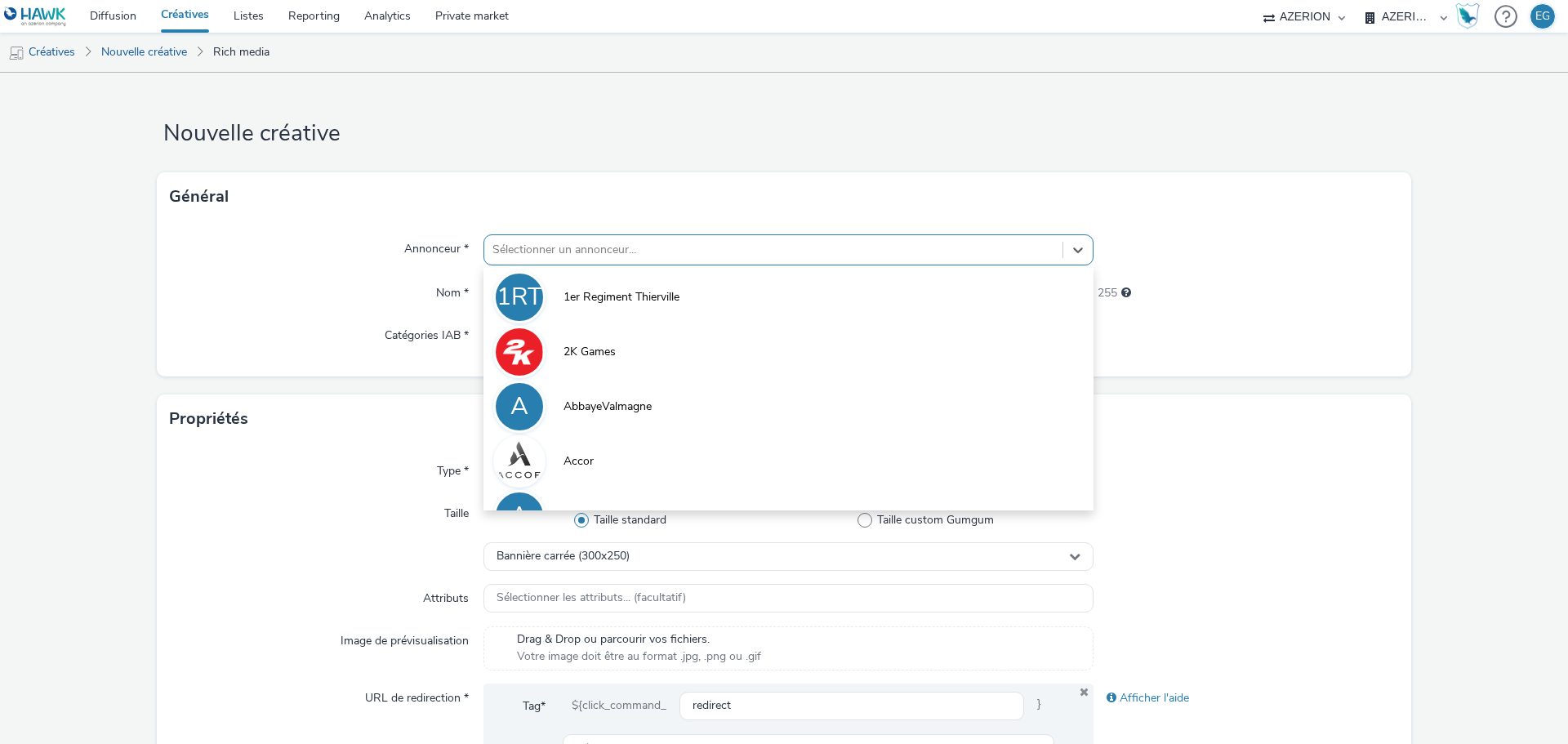
drag, startPoint x: 561, startPoint y: 190, endPoint x: 558, endPoint y: 212, distance: 22.2
click at [561, 189] on div "Général" at bounding box center [784, 197] width 1254 height 49
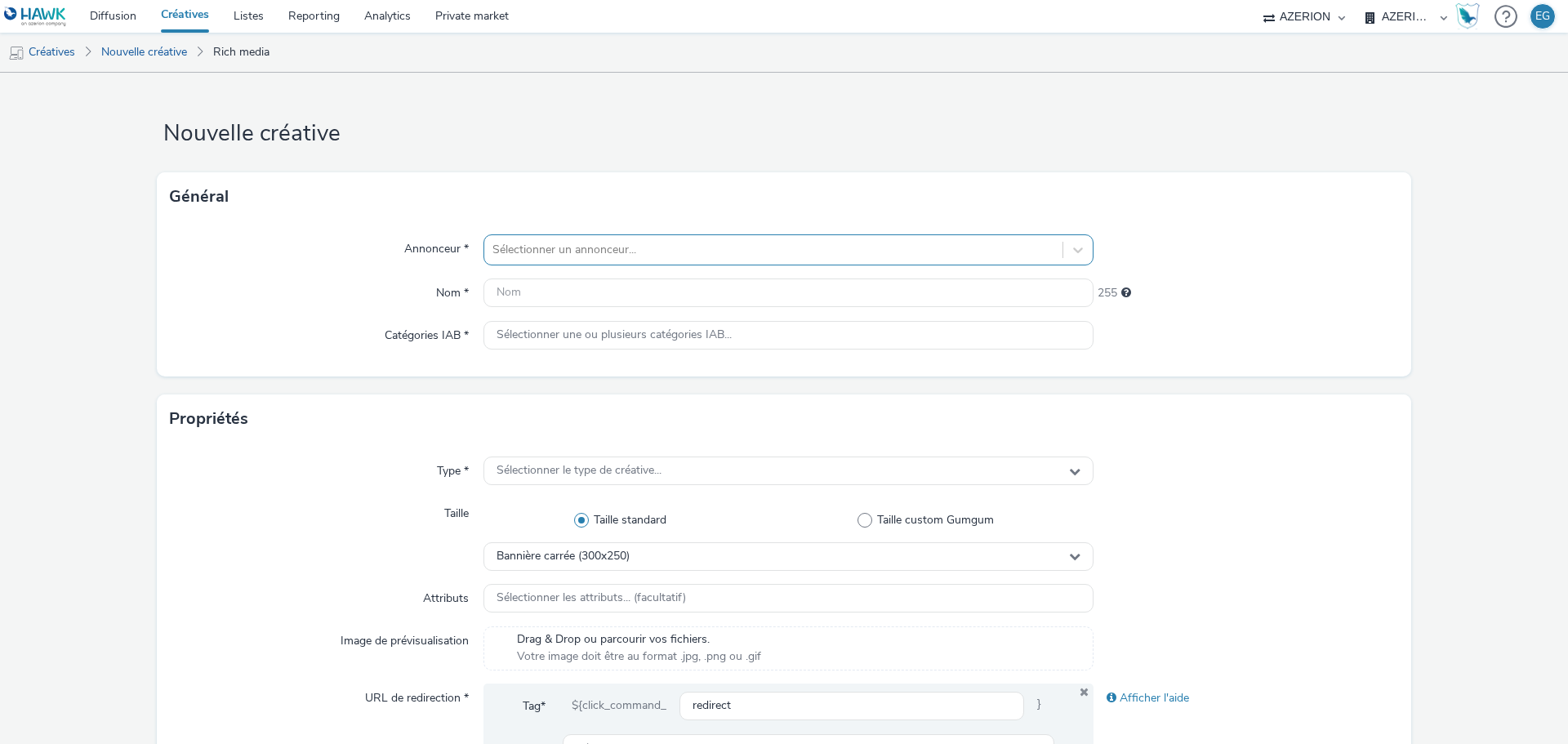
click at [577, 248] on div at bounding box center [773, 249] width 562 height 19
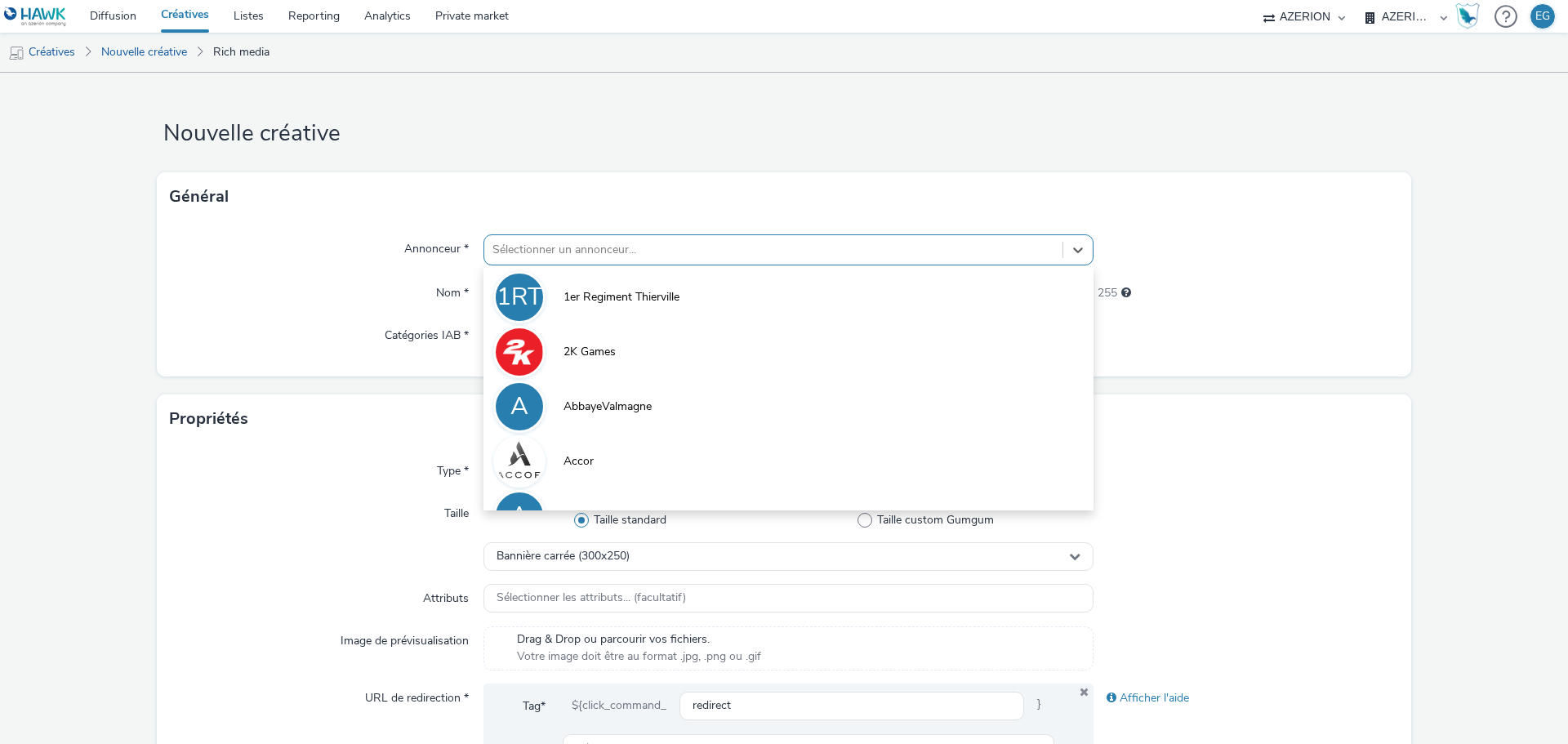
click at [577, 182] on div "Général" at bounding box center [784, 197] width 1254 height 49
click at [580, 260] on div "Sélectionner un annonceur..." at bounding box center [773, 249] width 578 height 26
click at [611, 205] on div "Général" at bounding box center [784, 197] width 1254 height 49
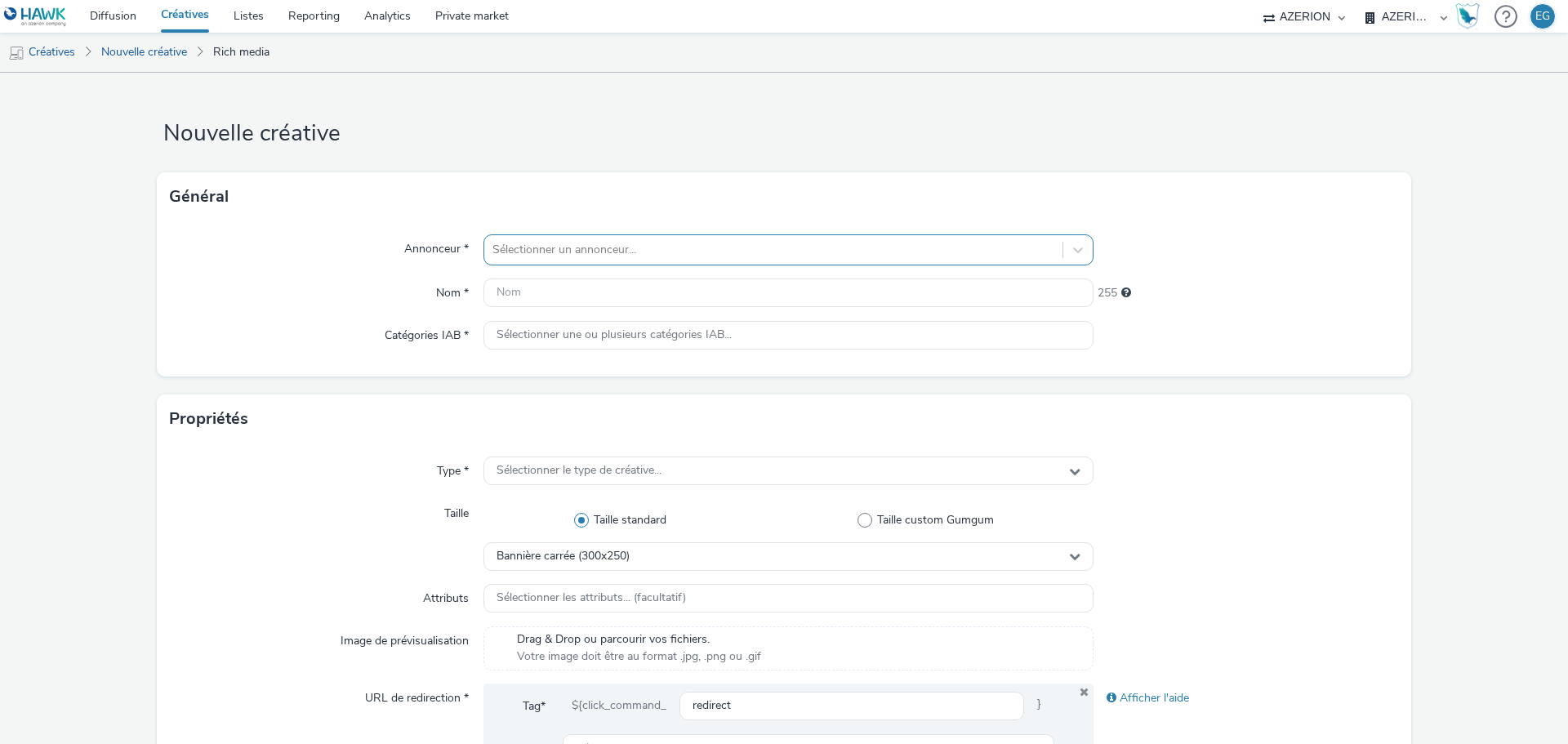
click at [593, 243] on div at bounding box center [773, 249] width 562 height 19
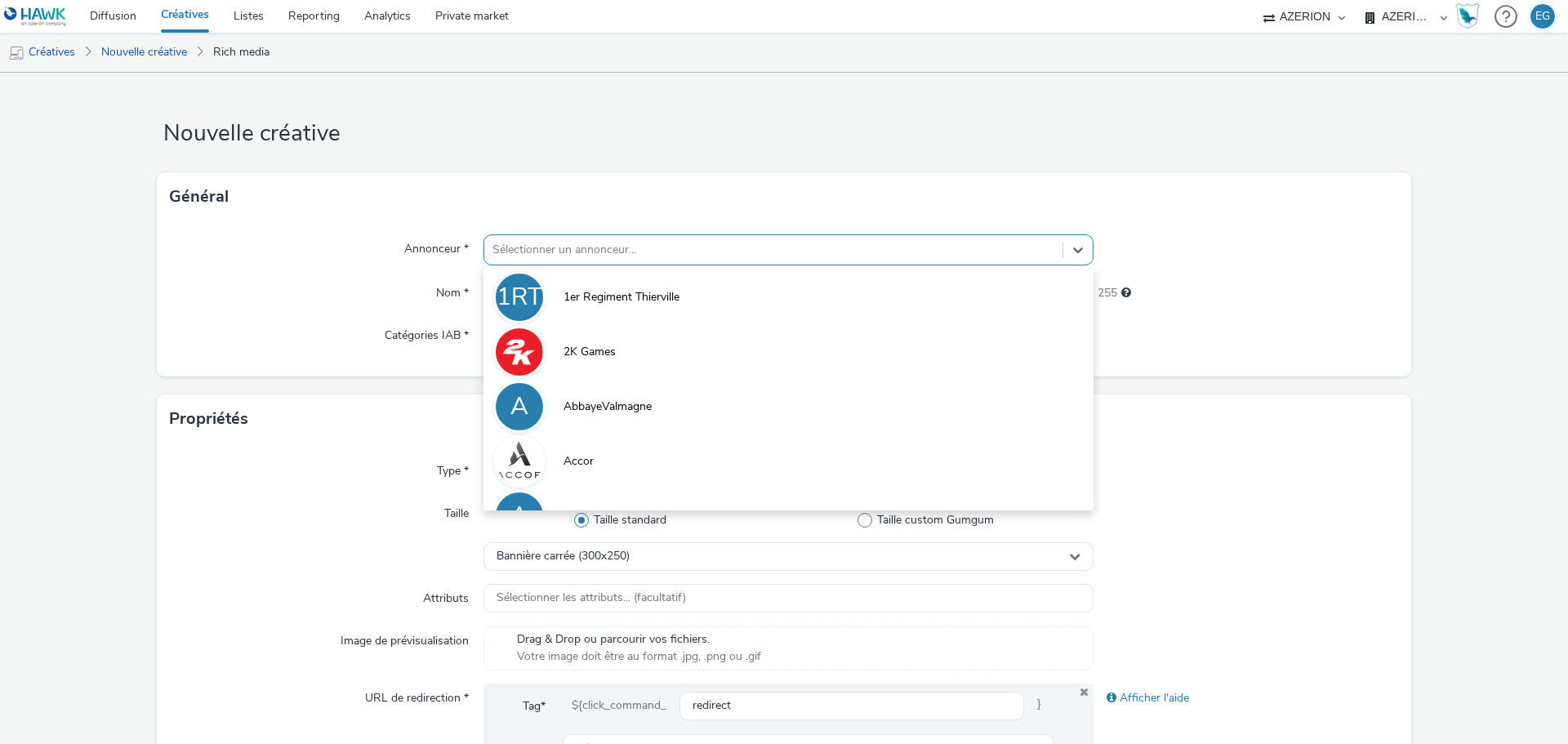
click at [616, 191] on div "Général" at bounding box center [784, 197] width 1254 height 49
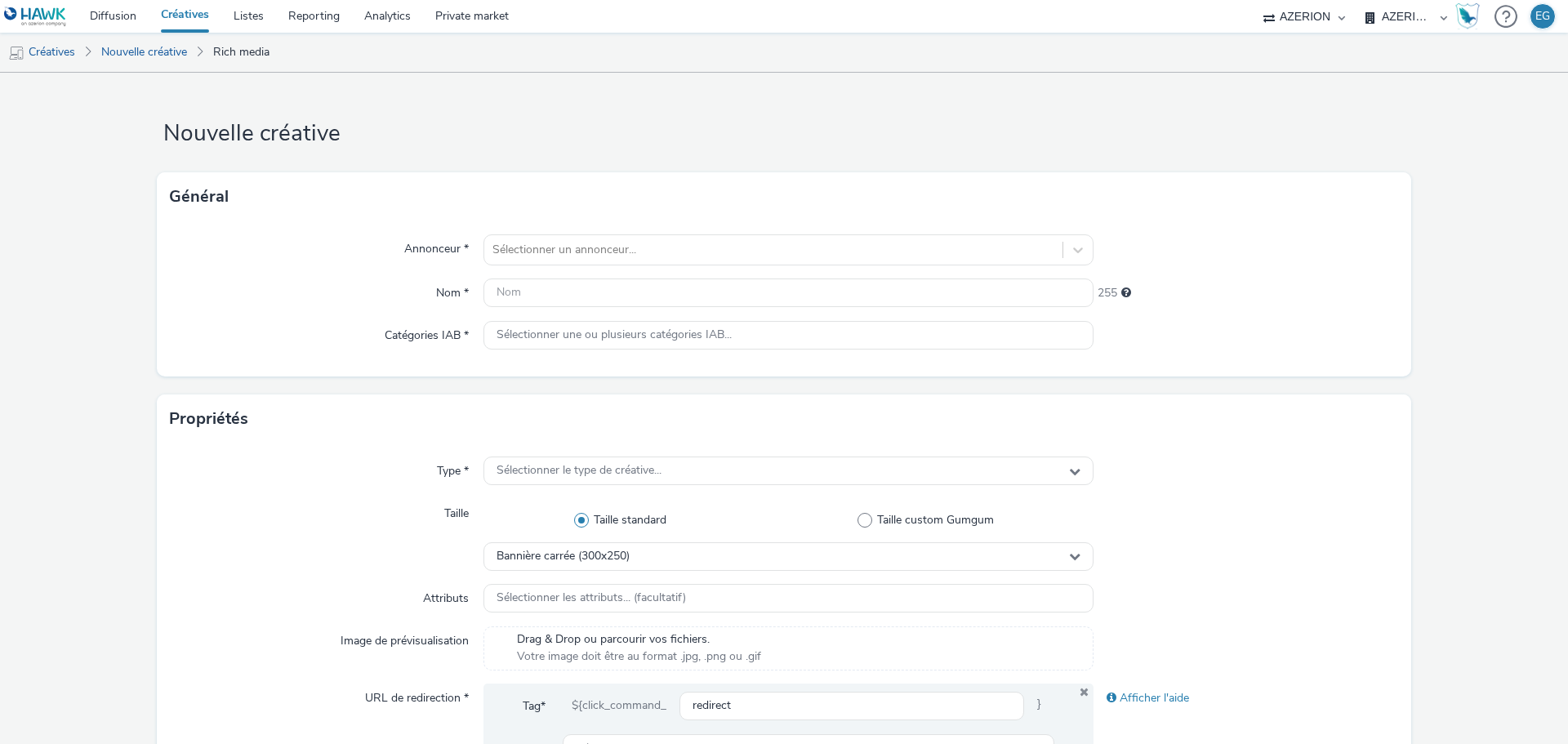
click at [616, 219] on div "Général" at bounding box center [784, 197] width 1254 height 49
click at [612, 246] on div at bounding box center [773, 249] width 562 height 19
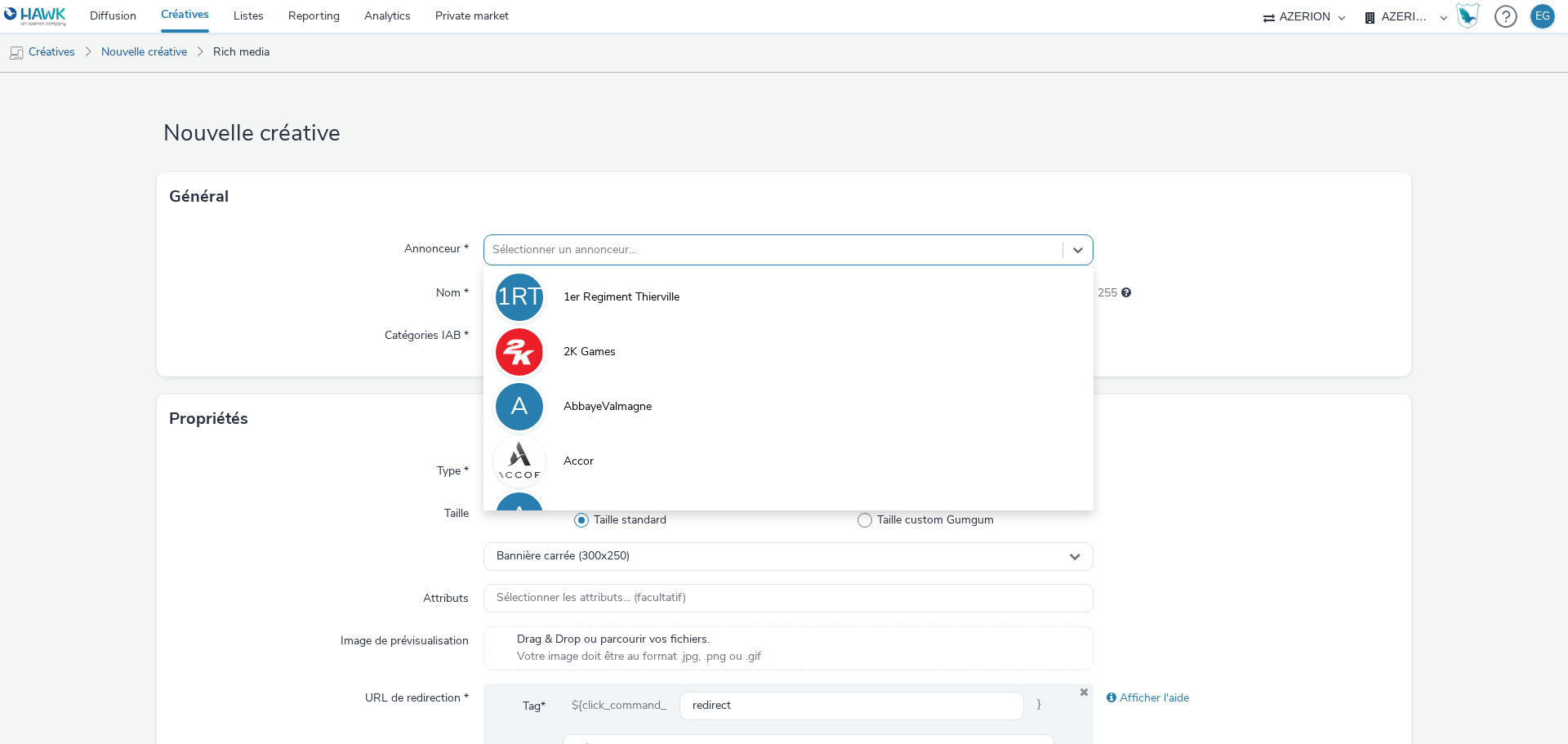
click at [653, 205] on div "Général" at bounding box center [784, 197] width 1254 height 49
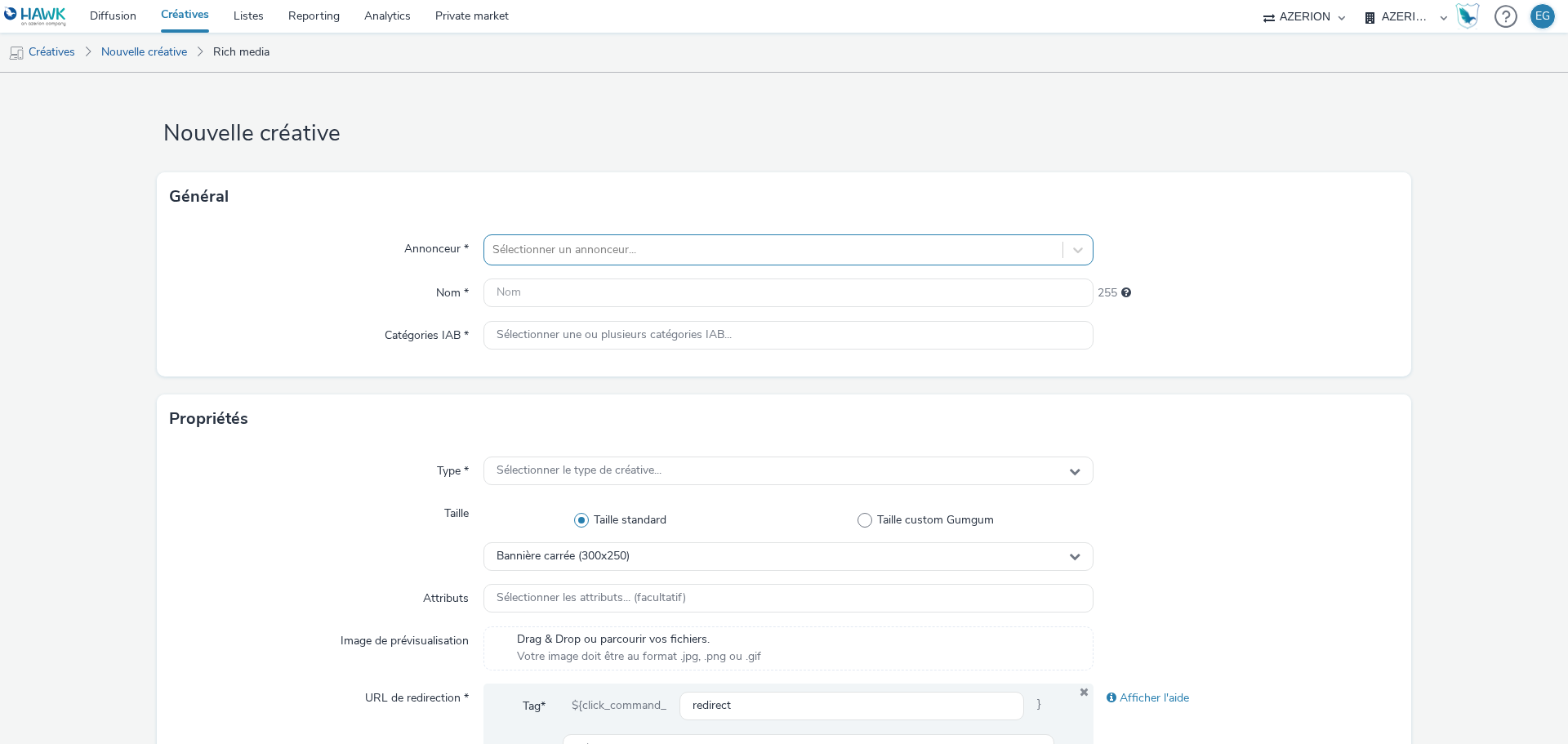
click at [667, 258] on div at bounding box center [773, 249] width 562 height 19
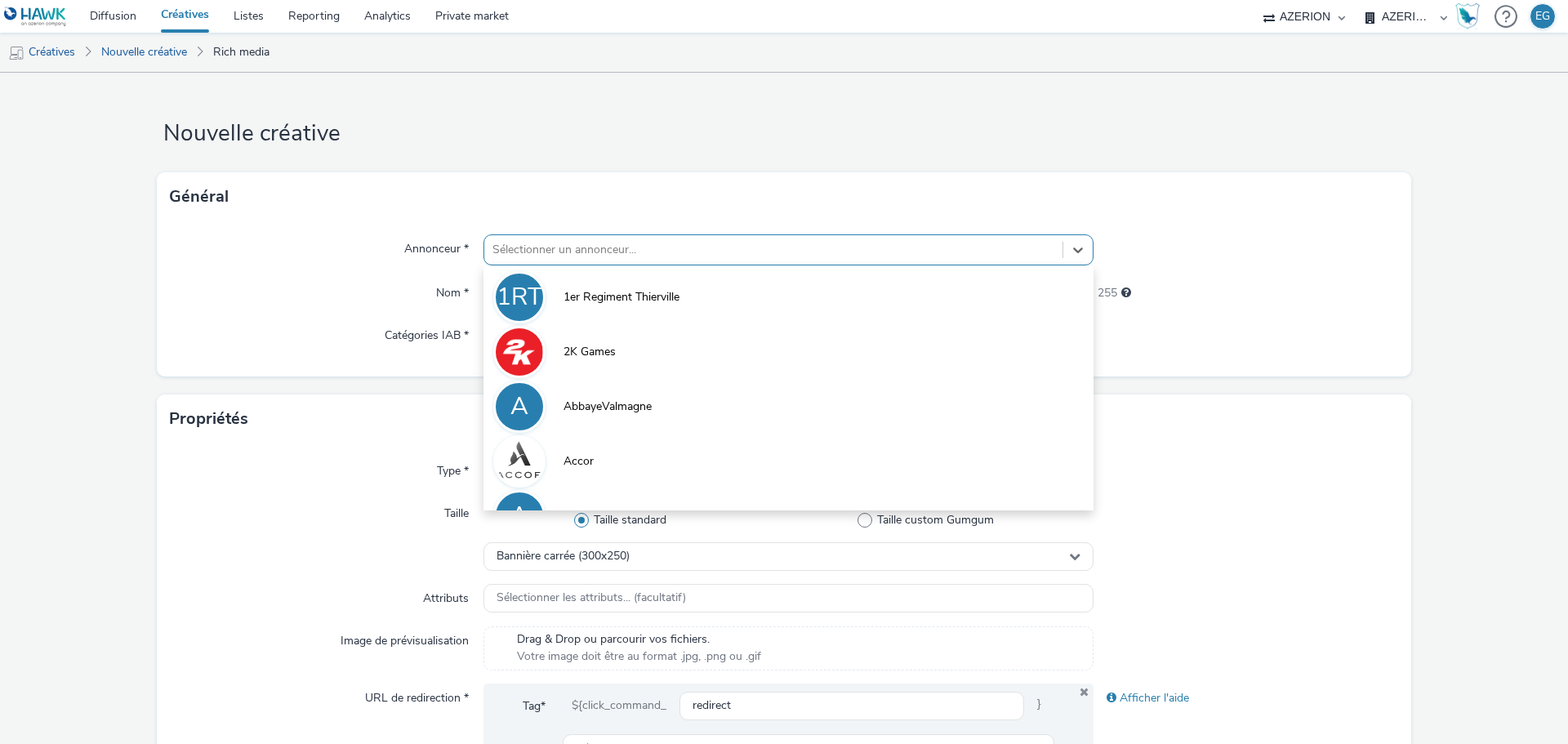
click at [646, 199] on div "Général" at bounding box center [784, 197] width 1254 height 49
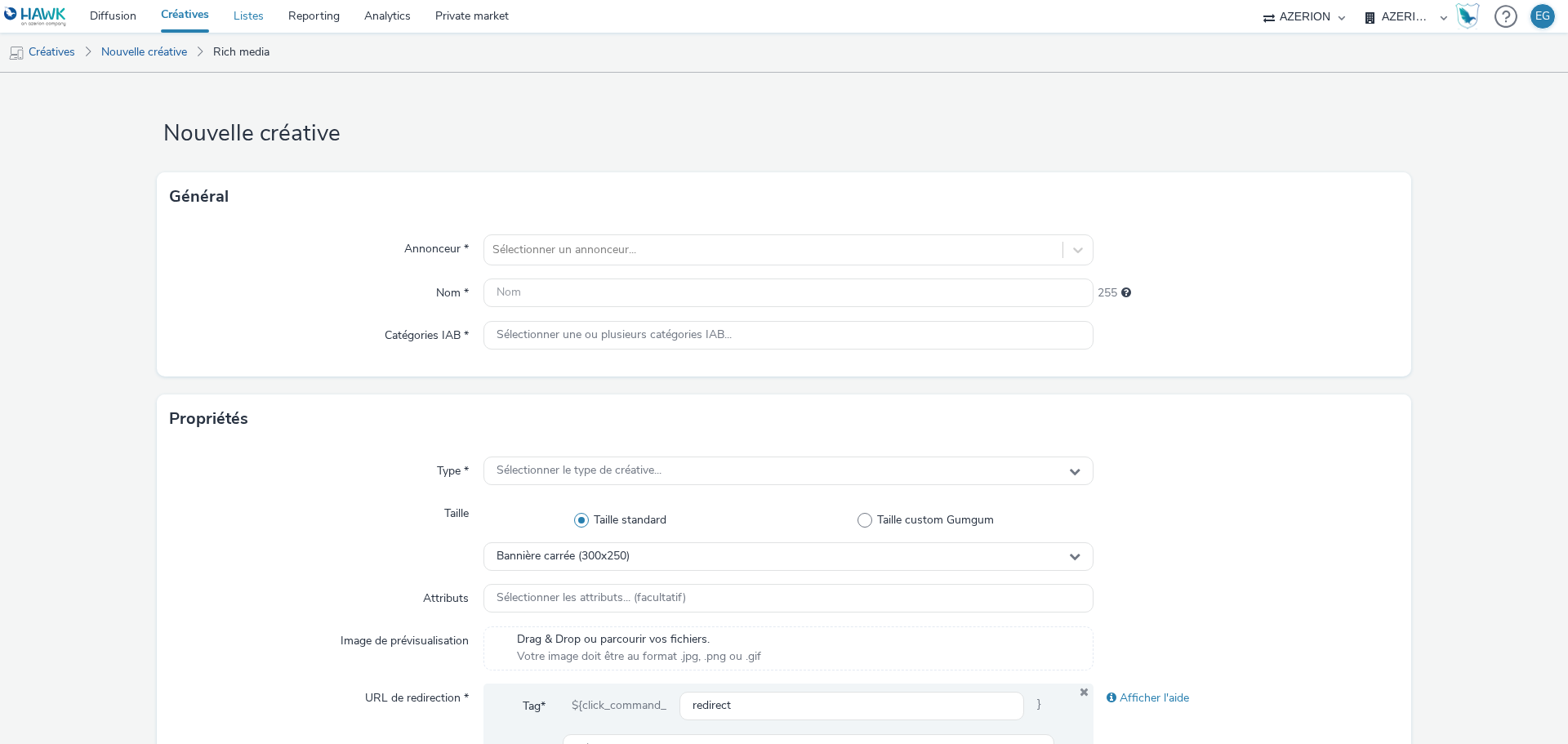
click at [264, 18] on link "Listes" at bounding box center [249, 16] width 55 height 33
